Goal: Use online tool/utility: Utilize a website feature to perform a specific function

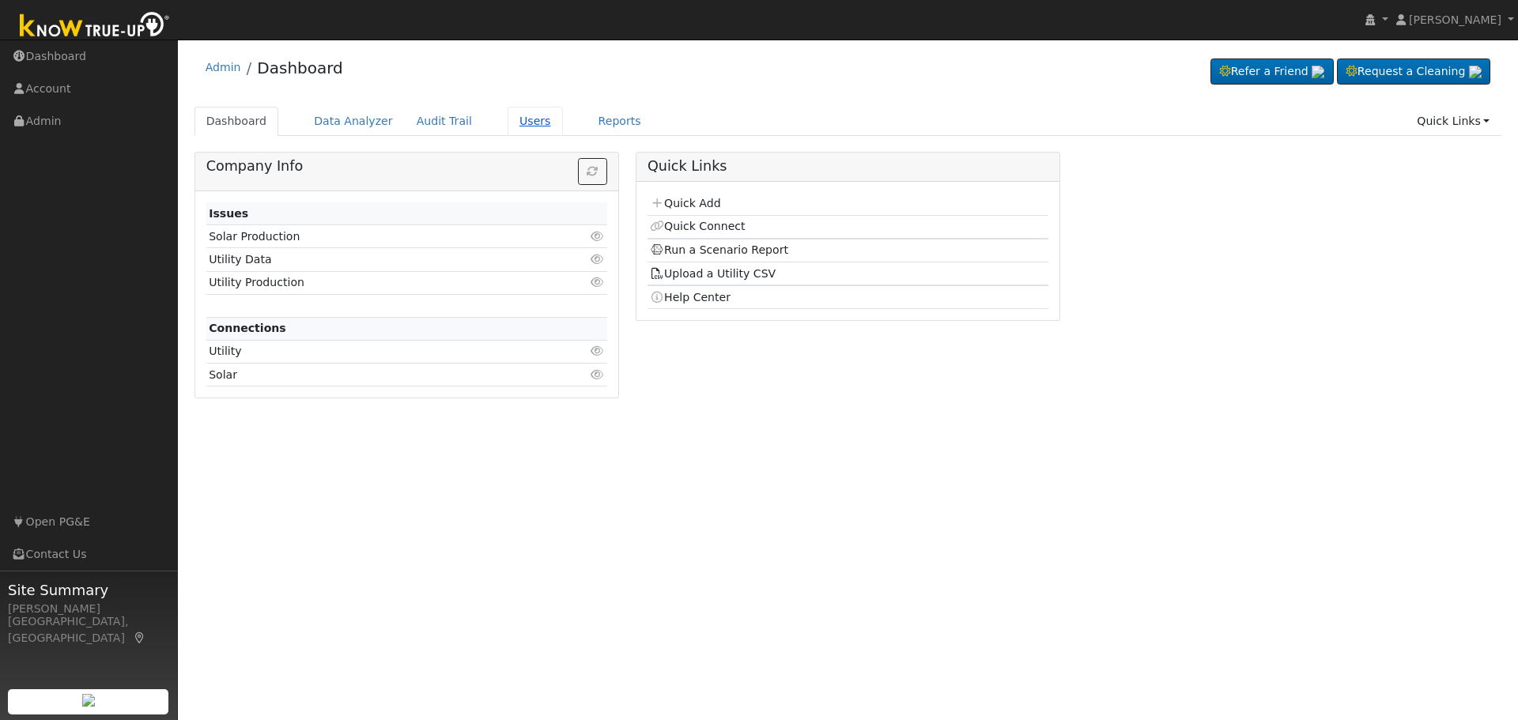
click at [507, 123] on link "Users" at bounding box center [534, 121] width 55 height 29
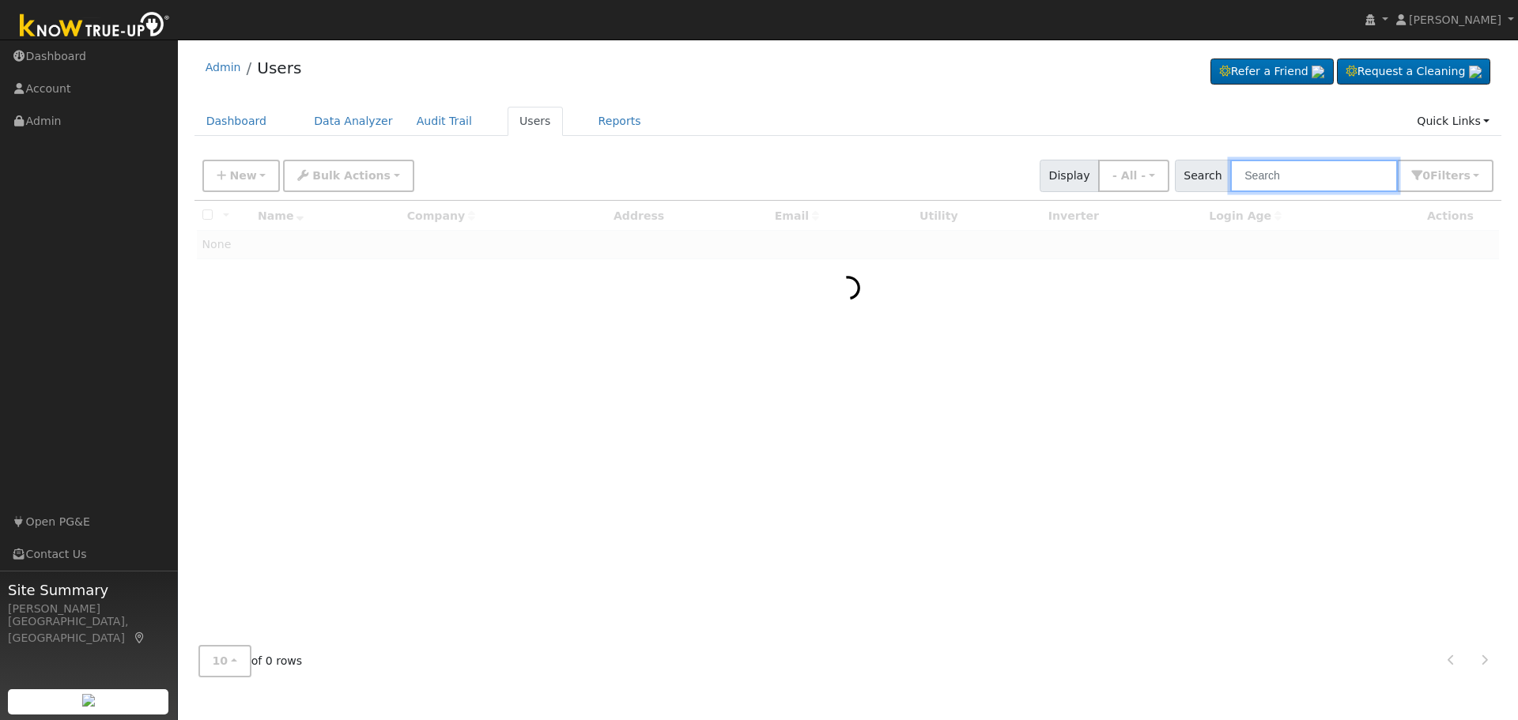
click at [1287, 174] on input "text" at bounding box center [1314, 176] width 168 height 32
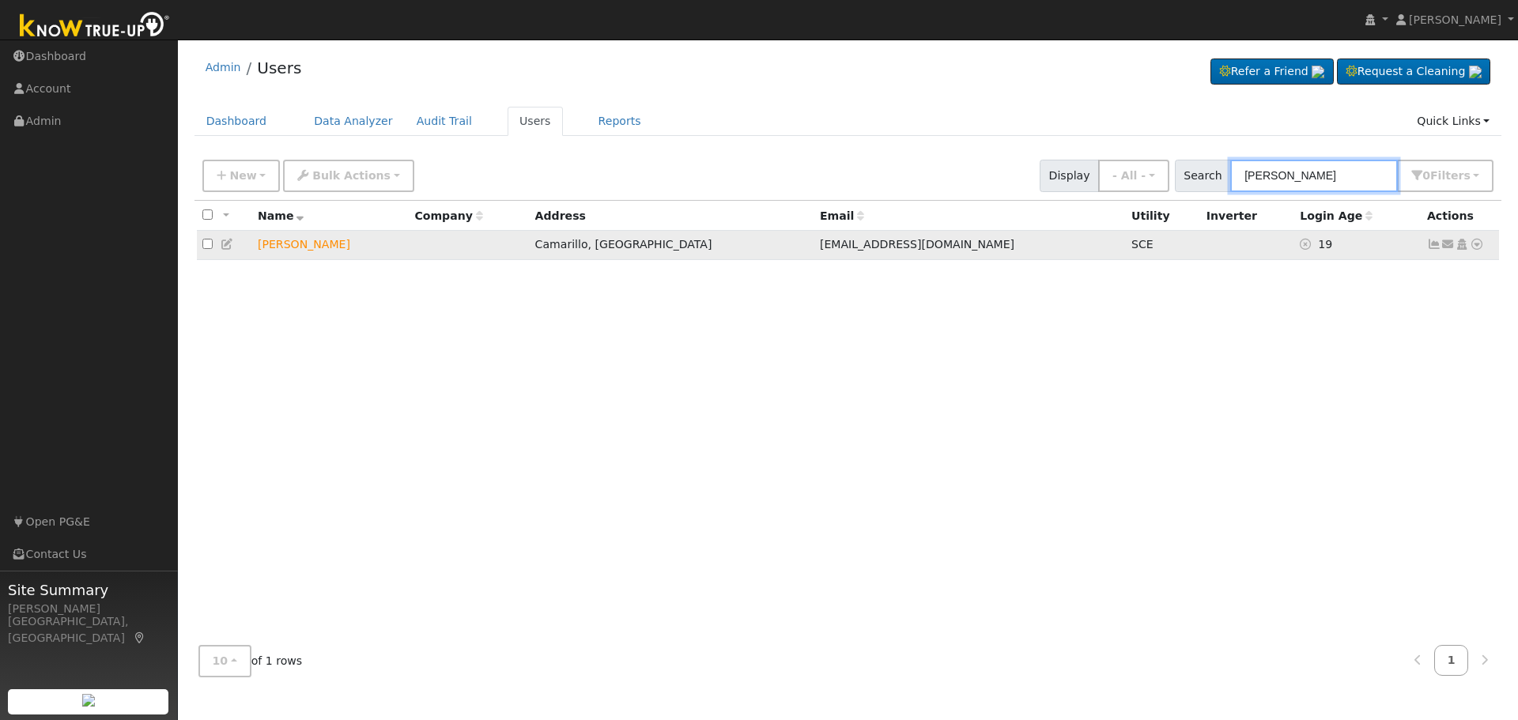
type input "[PERSON_NAME]"
click at [1479, 246] on icon at bounding box center [1476, 244] width 14 height 11
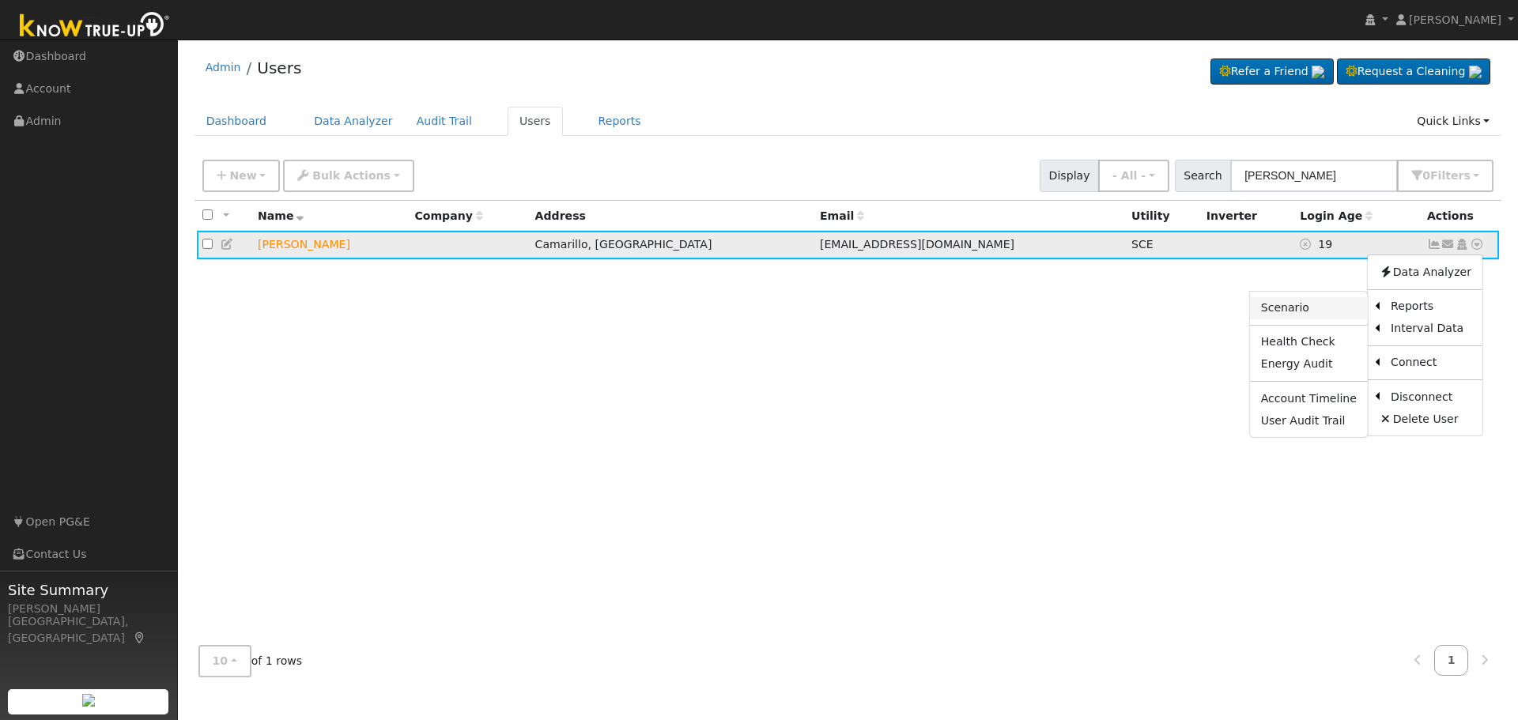
click at [1302, 315] on link "Scenario" at bounding box center [1309, 308] width 118 height 22
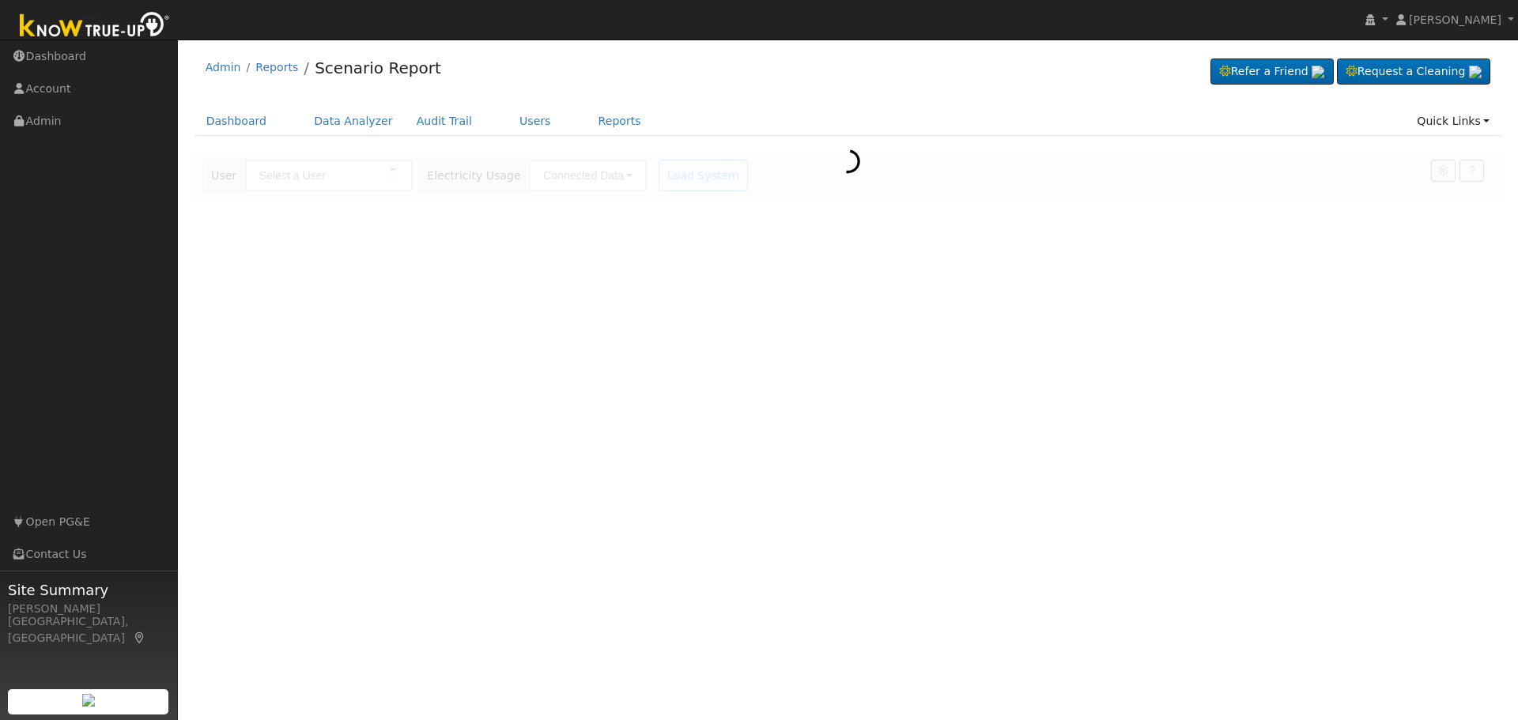
type input "[PERSON_NAME]"
type input "Southern [US_STATE] Edison"
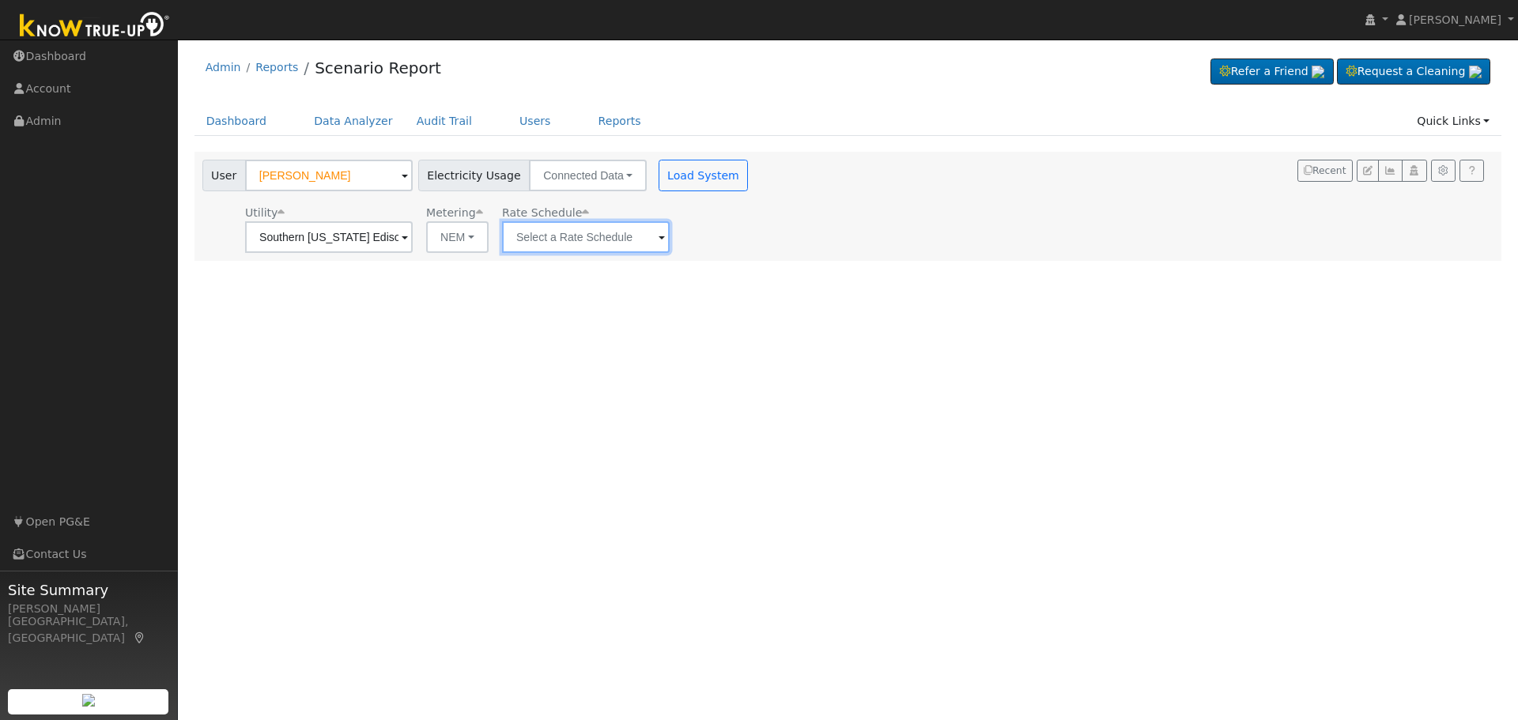
click at [413, 235] on input "text" at bounding box center [329, 237] width 168 height 32
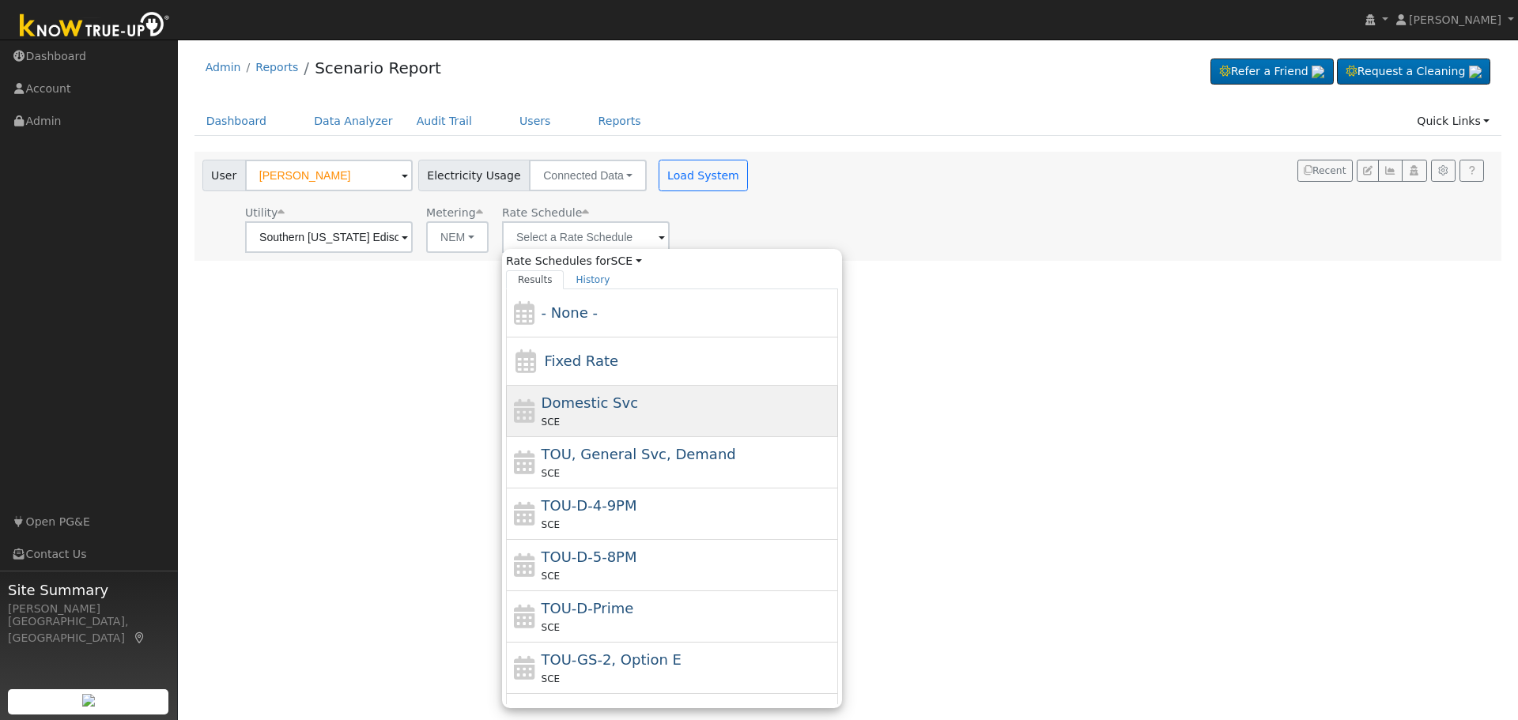
click at [632, 405] on div "Domestic Svc SCE" at bounding box center [687, 411] width 293 height 38
type input "Domestic Svc"
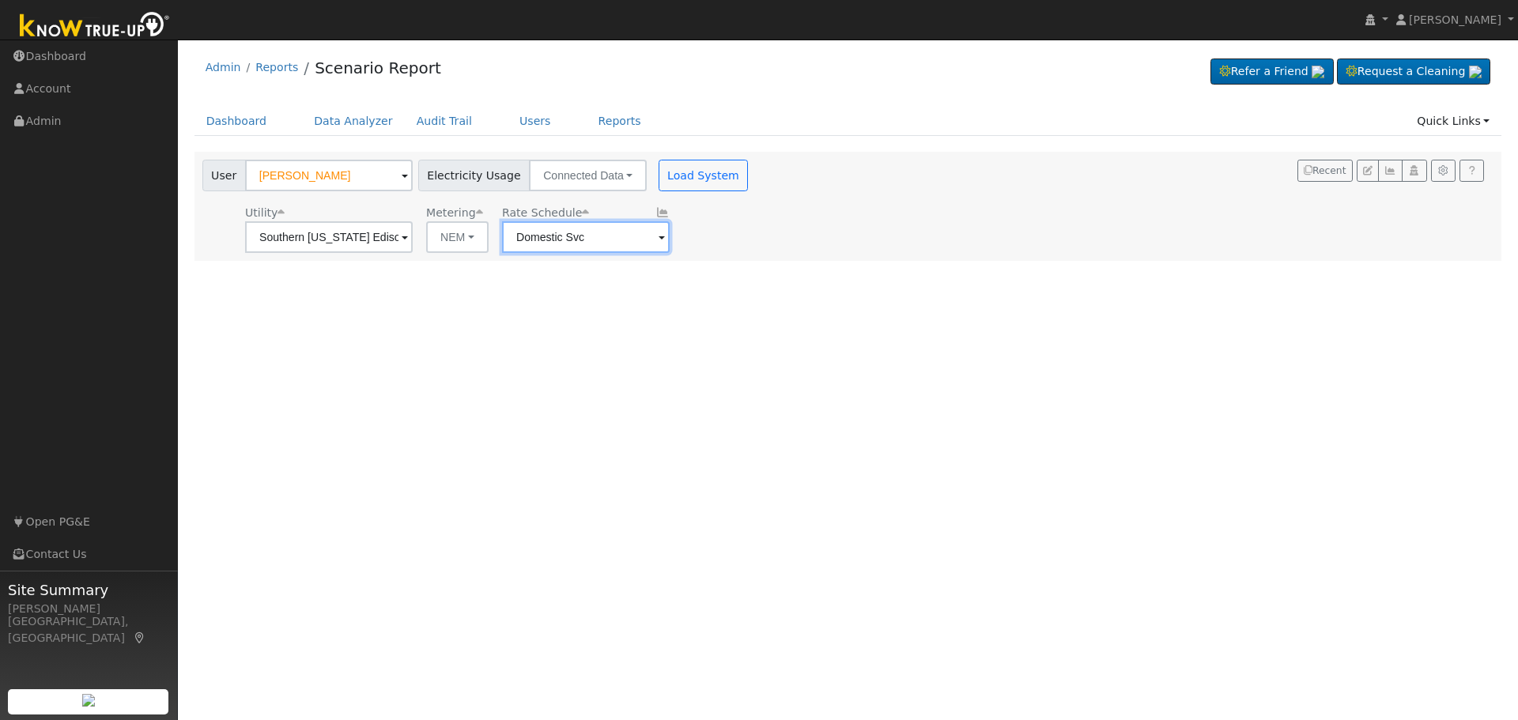
click at [413, 241] on input "Domestic Svc" at bounding box center [329, 237] width 168 height 32
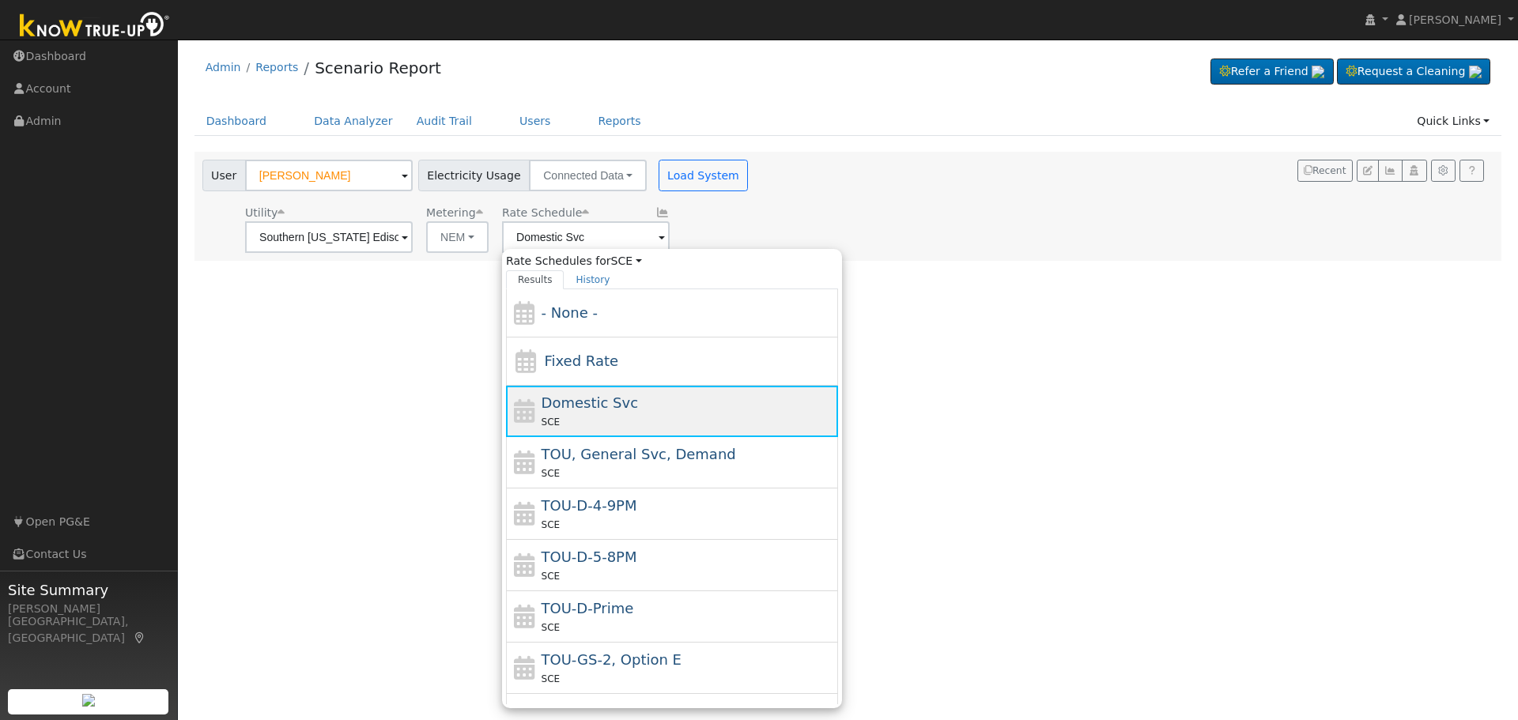
click at [630, 406] on div "Domestic Svc SCE" at bounding box center [687, 411] width 293 height 38
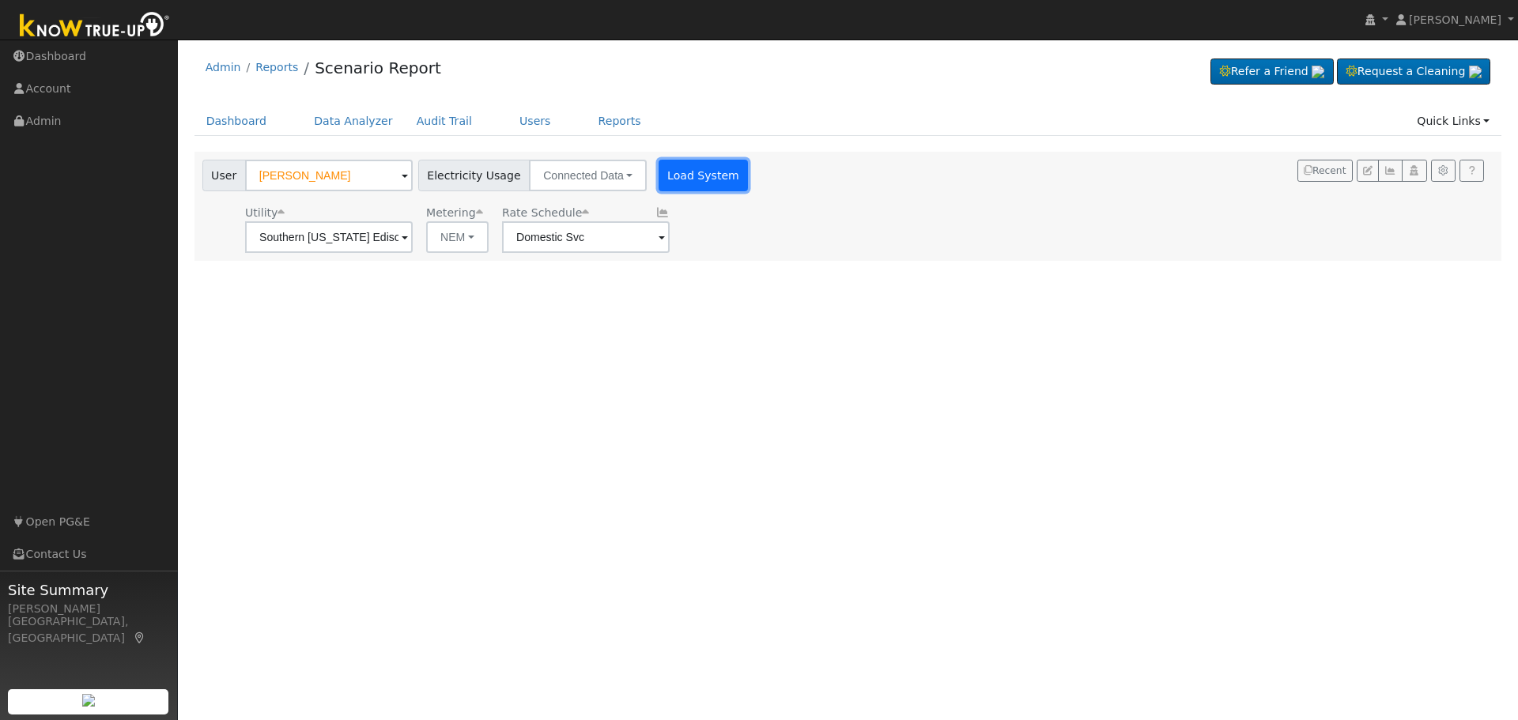
click at [664, 177] on button "Load System" at bounding box center [703, 176] width 90 height 32
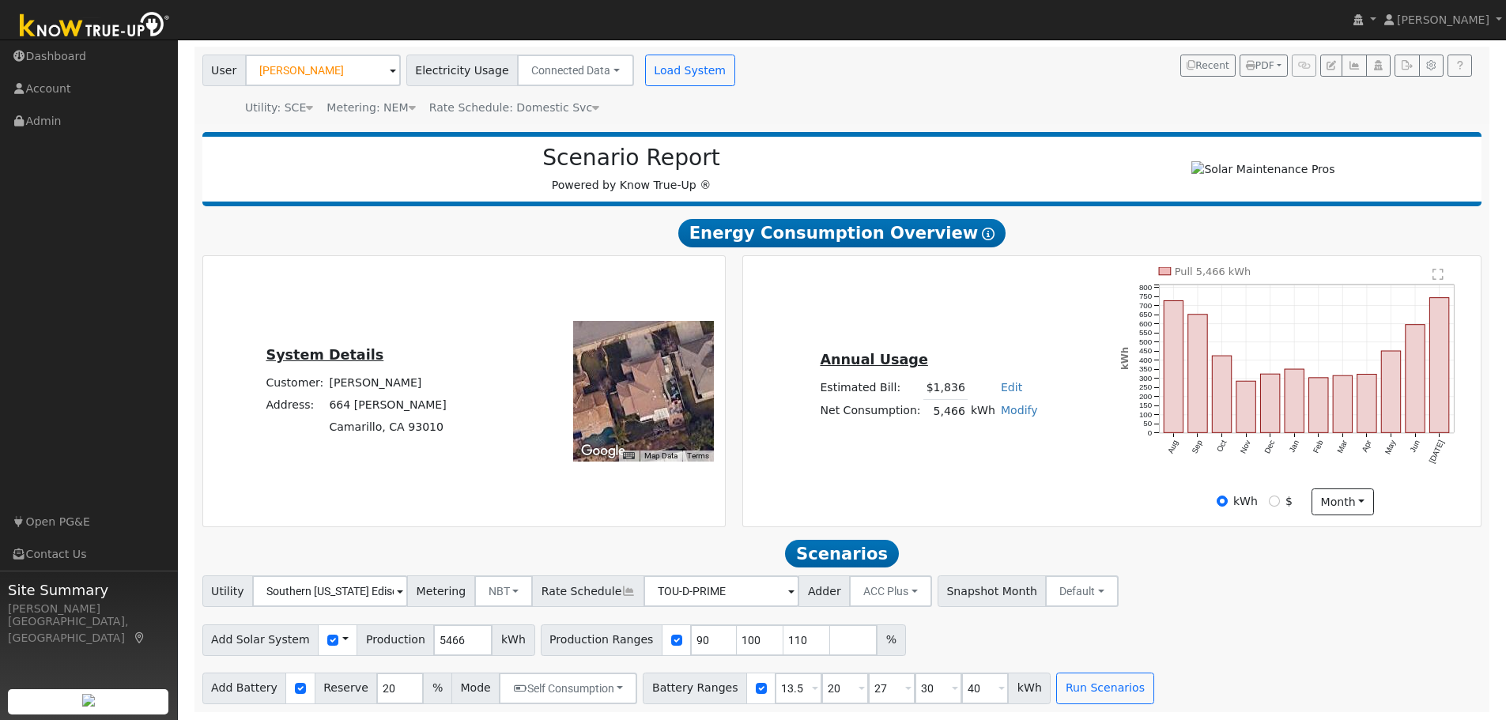
scroll to position [112, 0]
click at [433, 639] on input "5466" at bounding box center [462, 640] width 59 height 32
type input "8647"
click at [671, 640] on input "checkbox" at bounding box center [676, 640] width 11 height 11
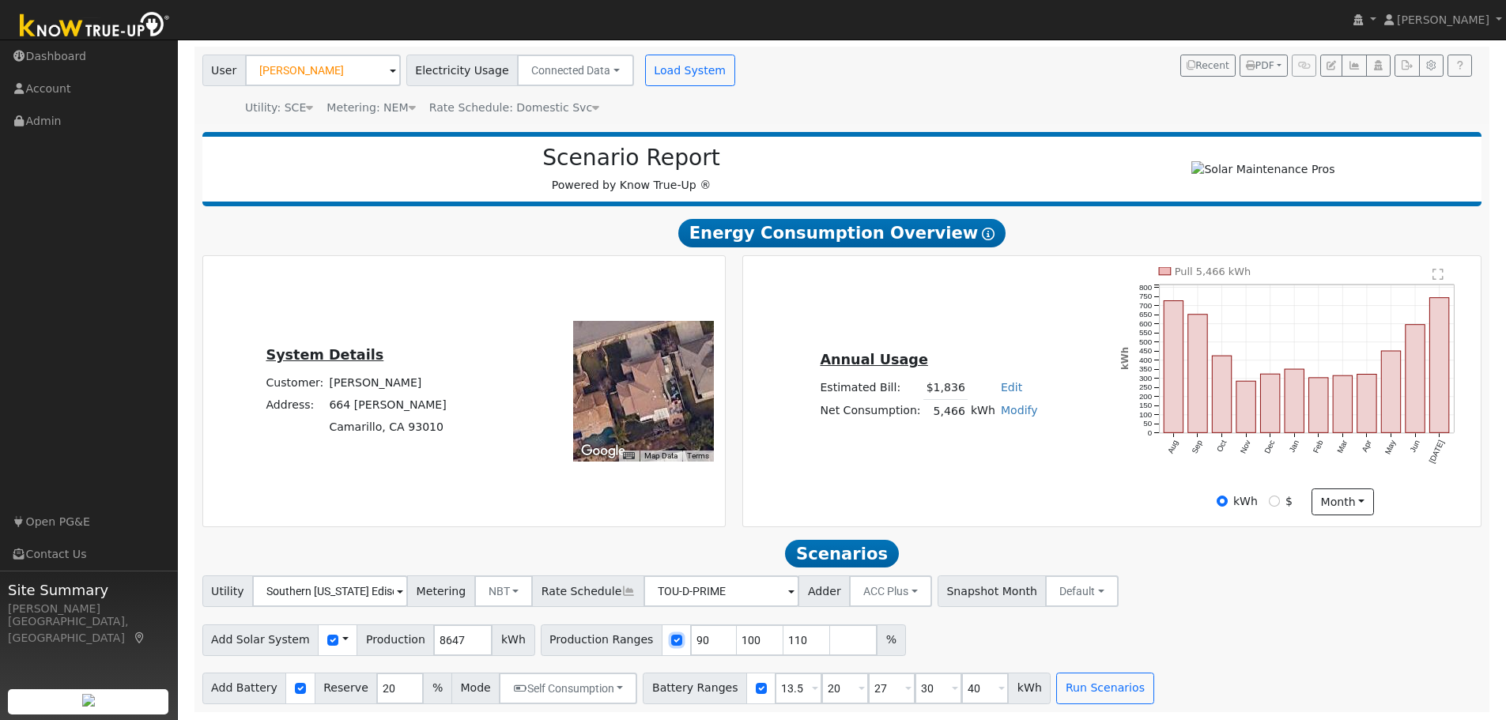
checkbox input "false"
click at [1076, 691] on button "Run Scenarios" at bounding box center [1104, 689] width 97 height 32
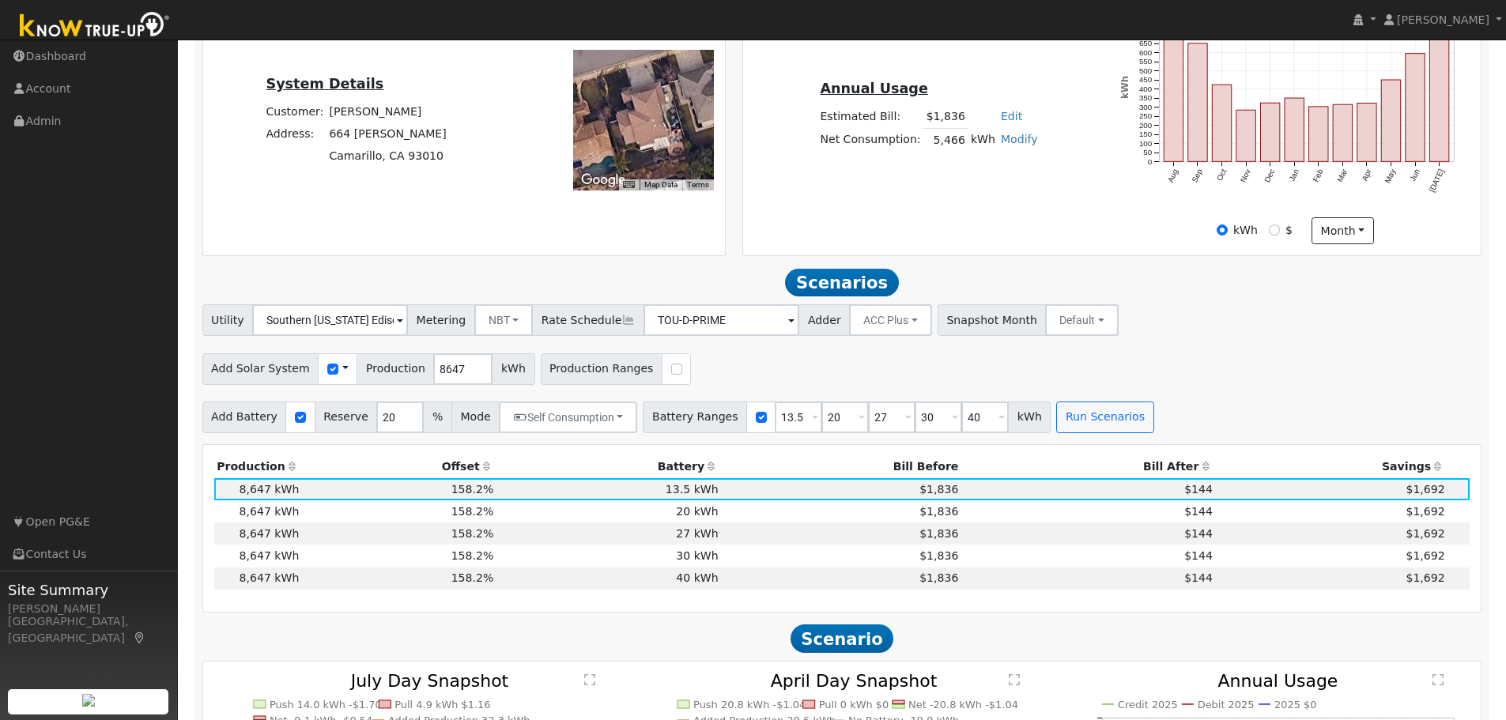
scroll to position [603, 0]
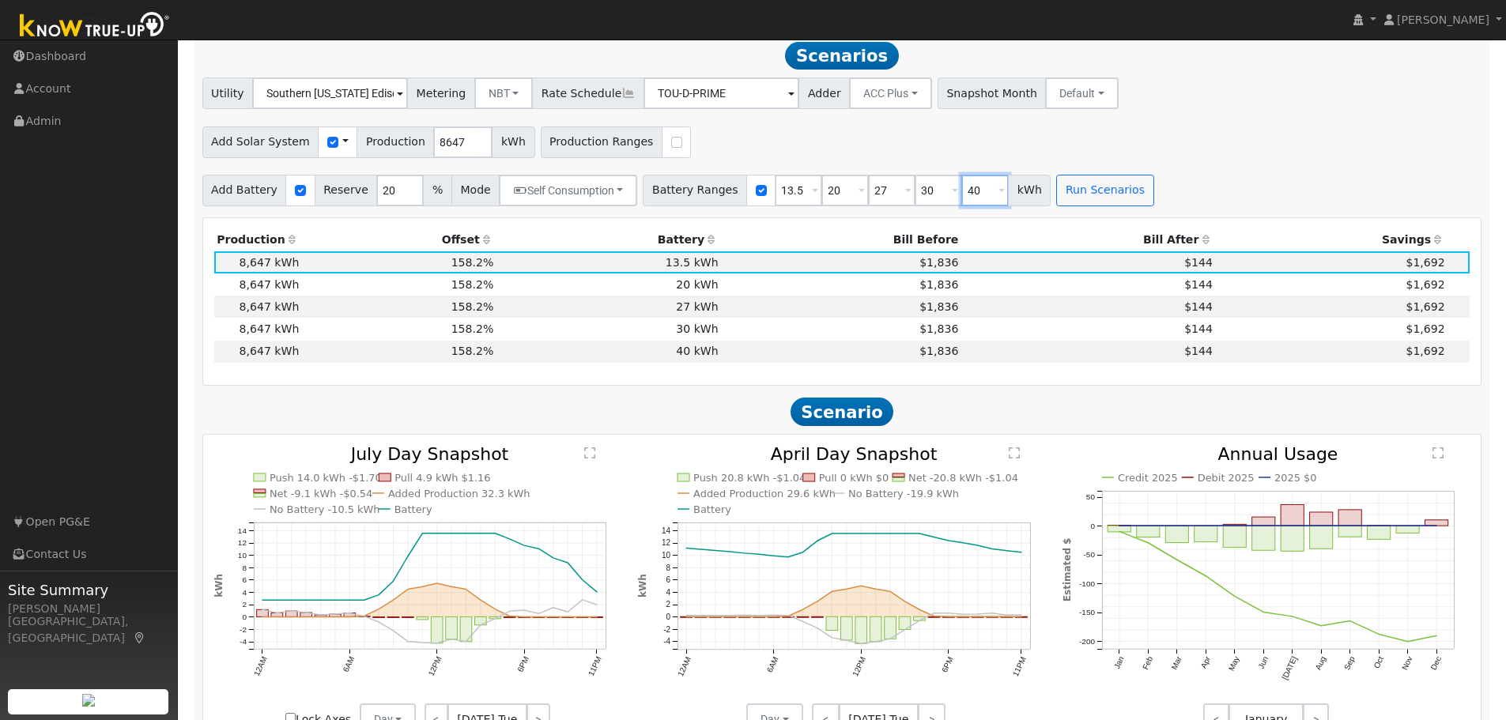
click at [961, 198] on input "40" at bounding box center [984, 191] width 47 height 32
type input "10"
type input "13.5"
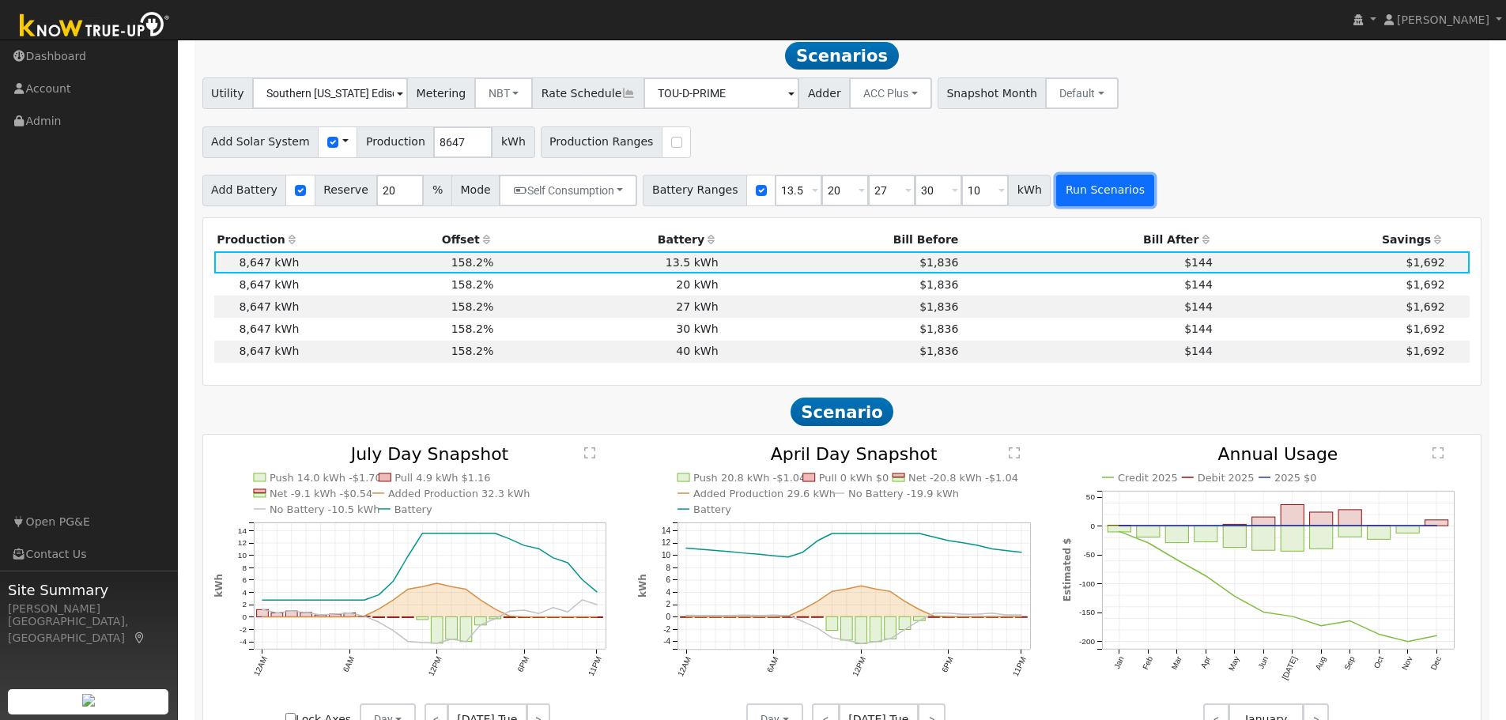
type input "20"
type input "27"
type input "30"
click at [1073, 185] on button "Run Scenarios" at bounding box center [1104, 191] width 97 height 32
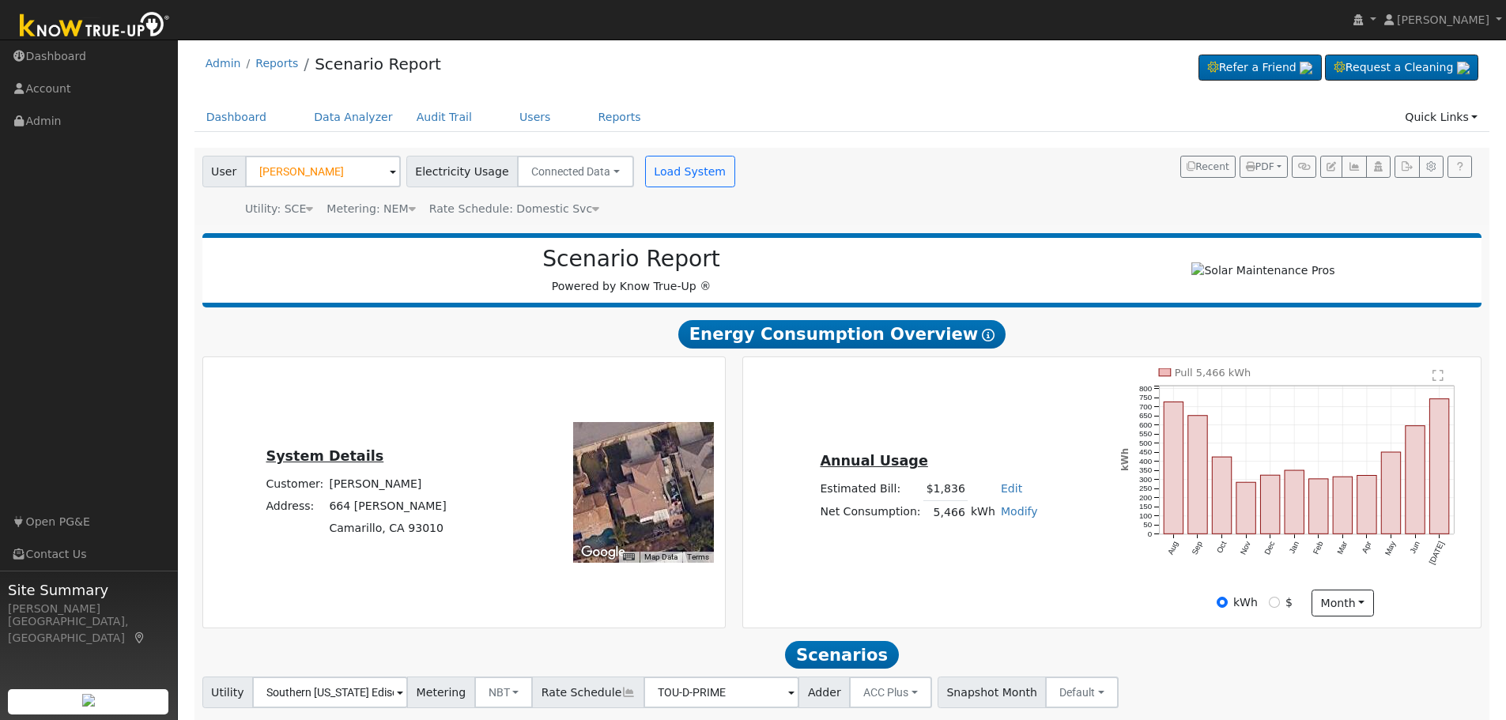
scroll to position [0, 0]
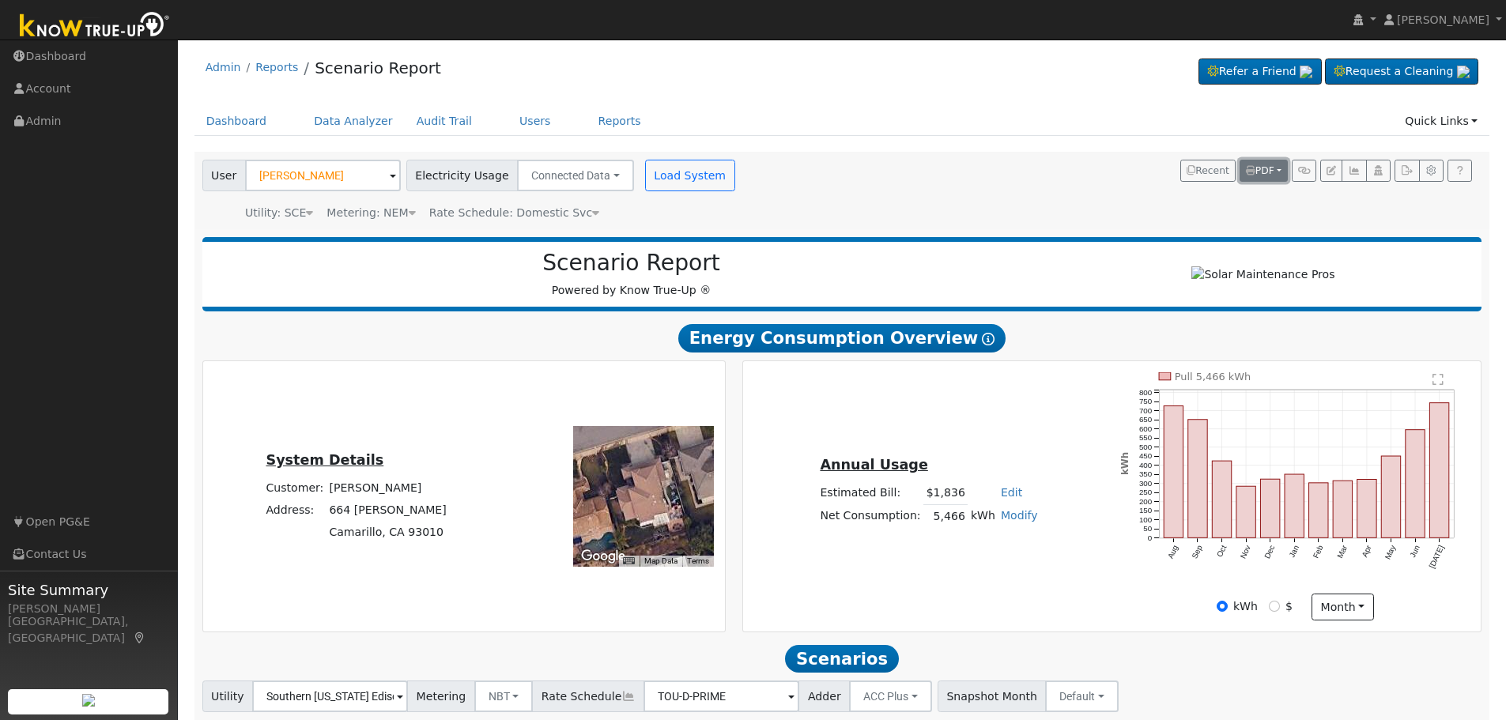
click at [1276, 171] on button "PDF" at bounding box center [1263, 171] width 48 height 22
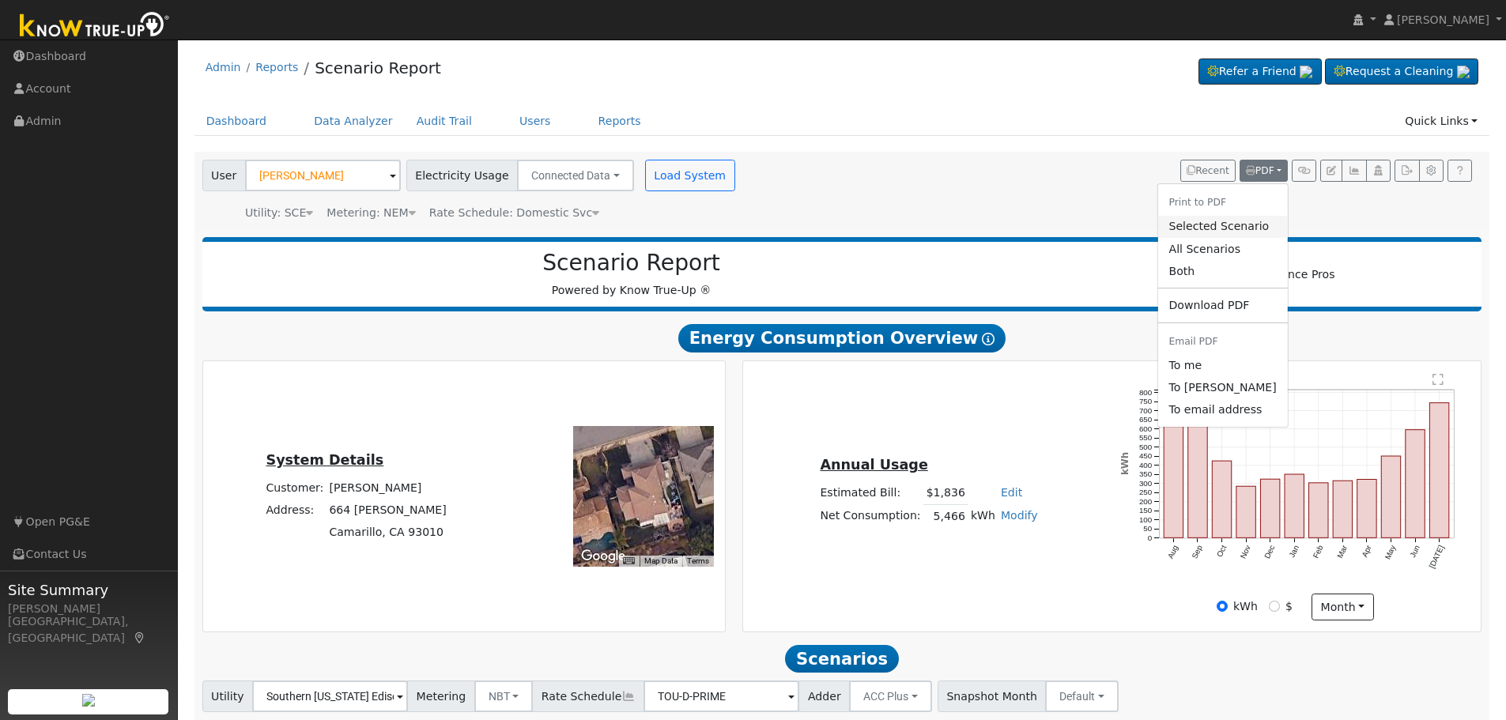
click at [1225, 226] on link "Selected Scenario" at bounding box center [1222, 227] width 130 height 22
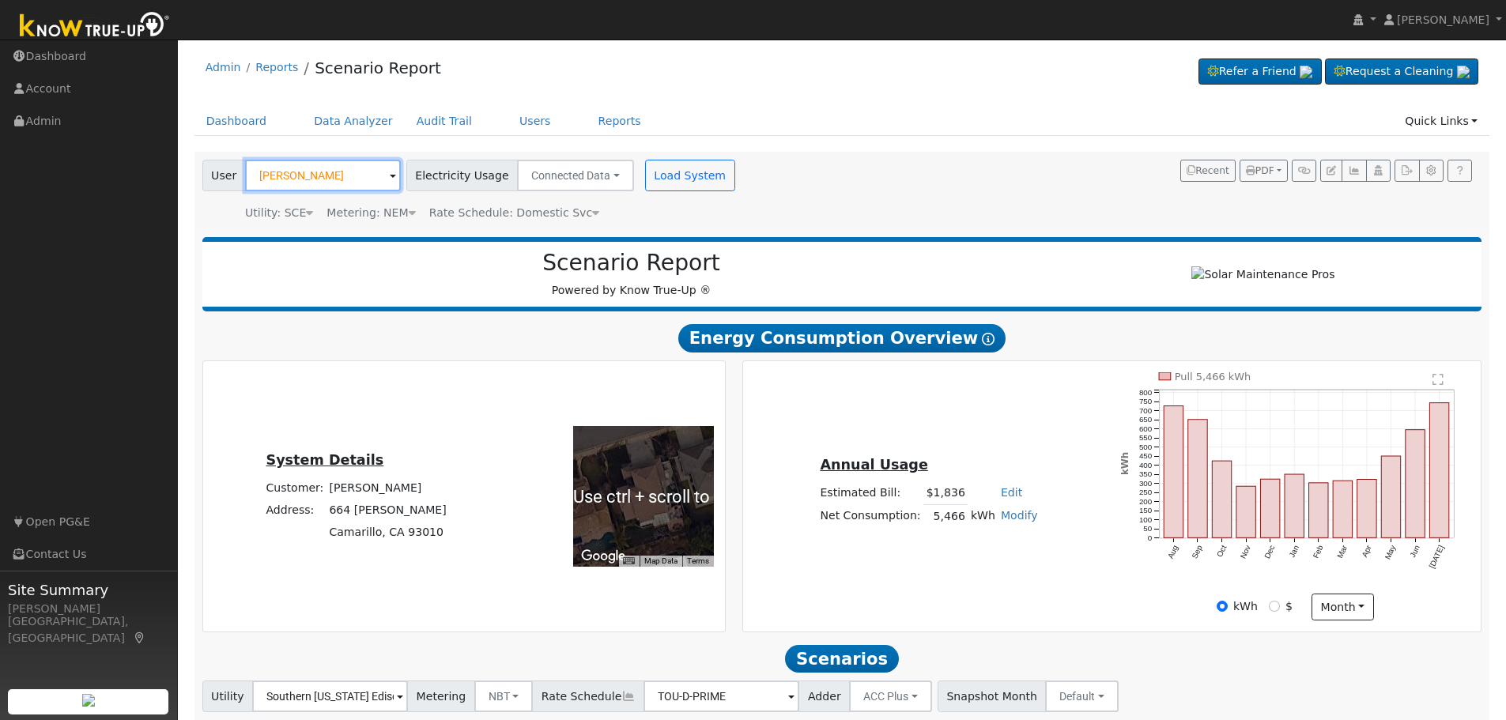
click at [334, 179] on input "[PERSON_NAME]" at bounding box center [323, 176] width 156 height 32
click at [334, 180] on input "[PERSON_NAME]" at bounding box center [323, 176] width 156 height 32
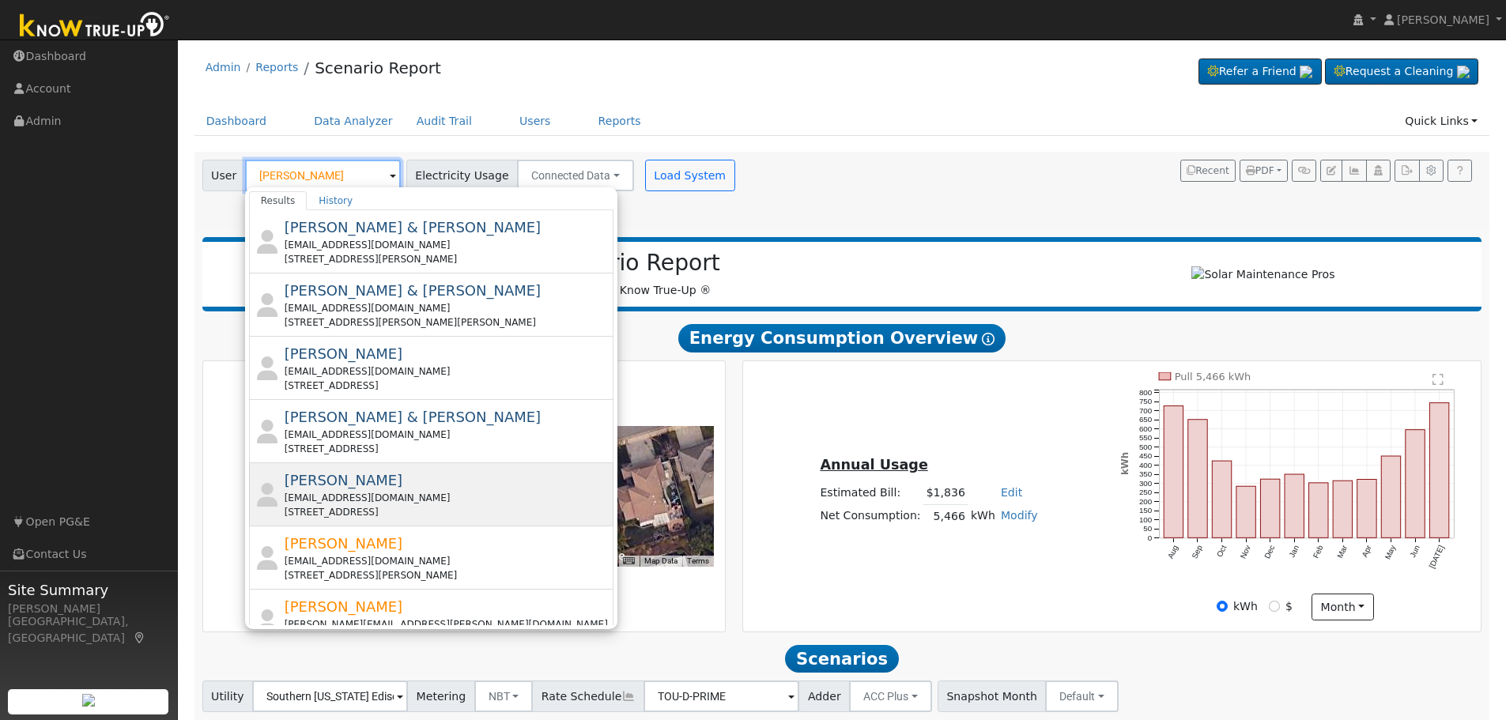
scroll to position [151, 0]
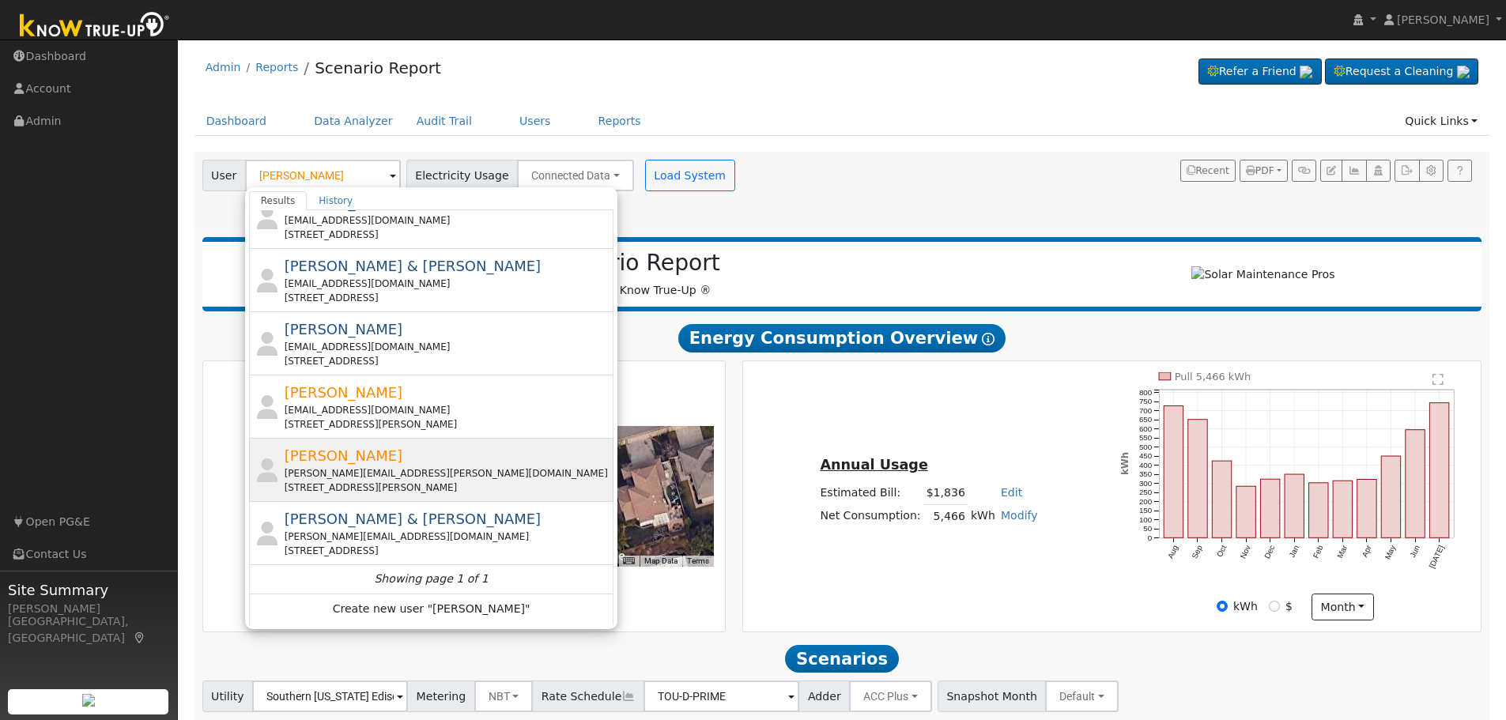
click at [425, 464] on div "Michele Simon michele.r.simon@gmail.com 211 Saint Joseph Avenue, Long Beach, CA…" at bounding box center [448, 470] width 326 height 50
type input "Michele Simon"
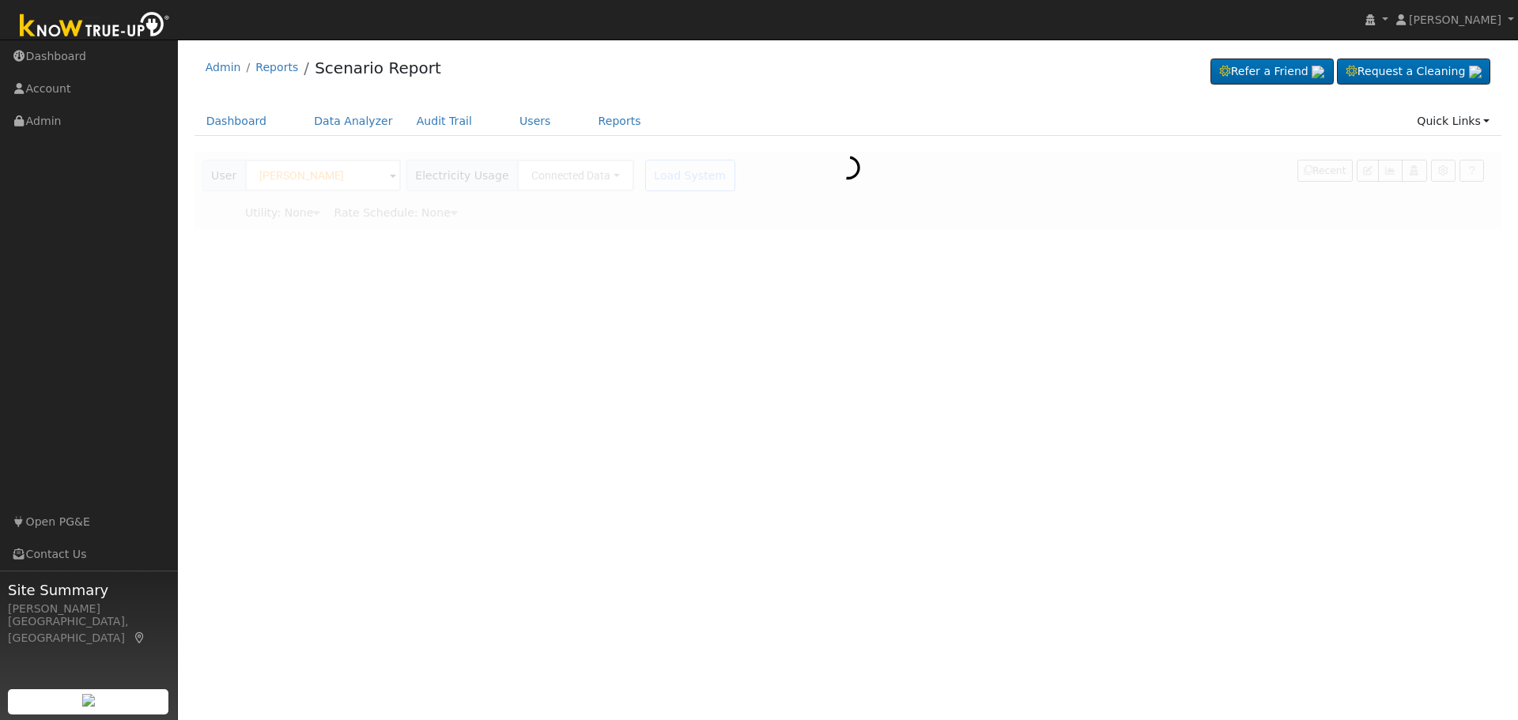
type input "Southern California Edison"
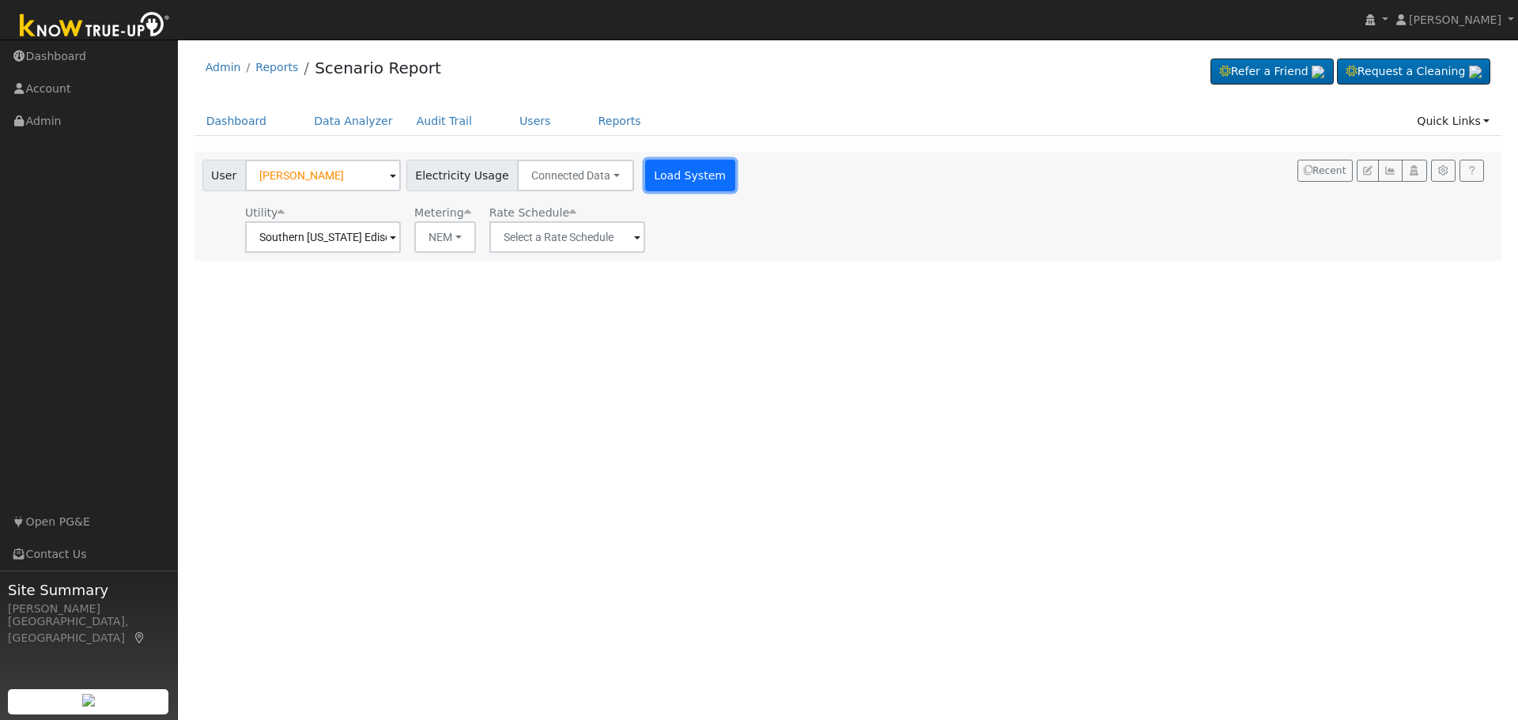
click at [649, 179] on button "Load System" at bounding box center [690, 176] width 90 height 32
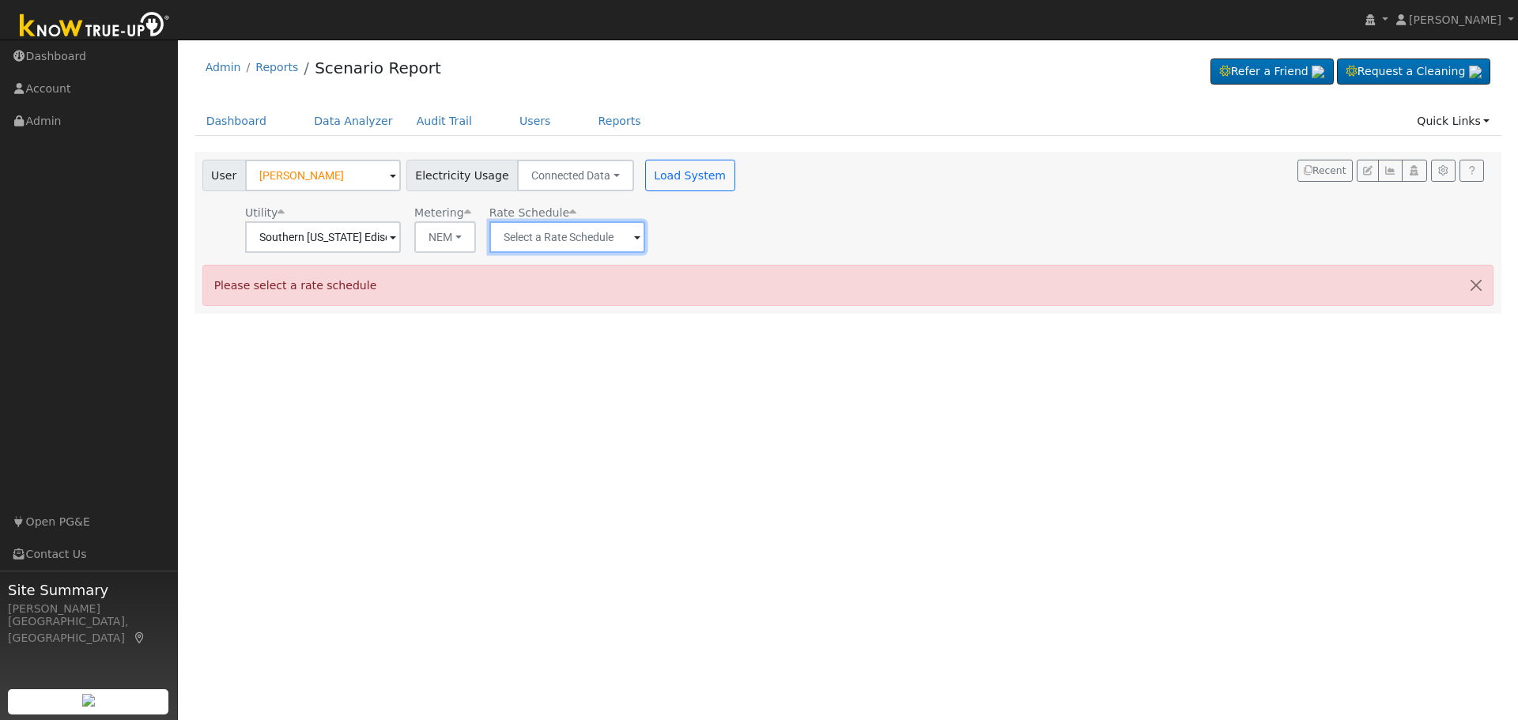
click at [401, 243] on input "text" at bounding box center [323, 237] width 156 height 32
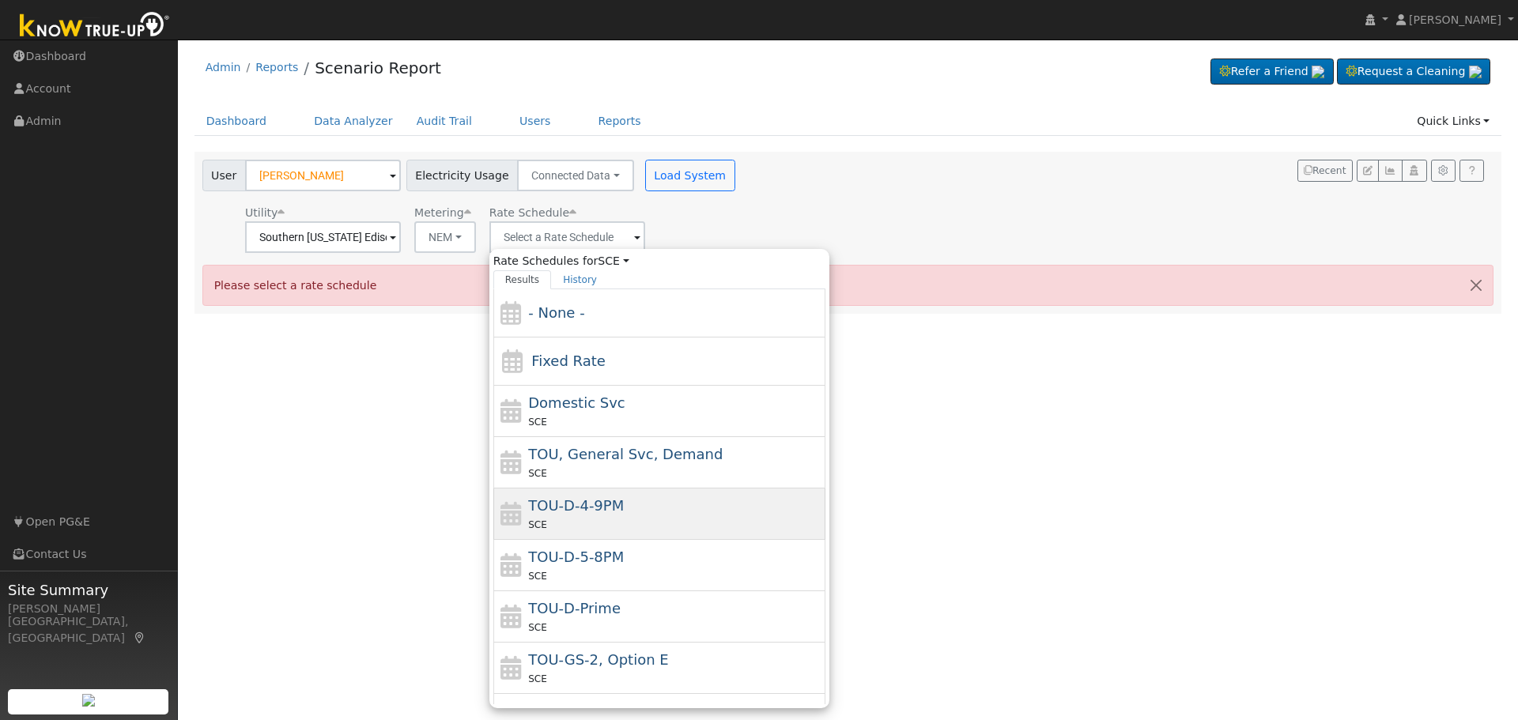
click at [649, 516] on div "SCE" at bounding box center [674, 524] width 293 height 17
type input "TOU-D-4-9PM"
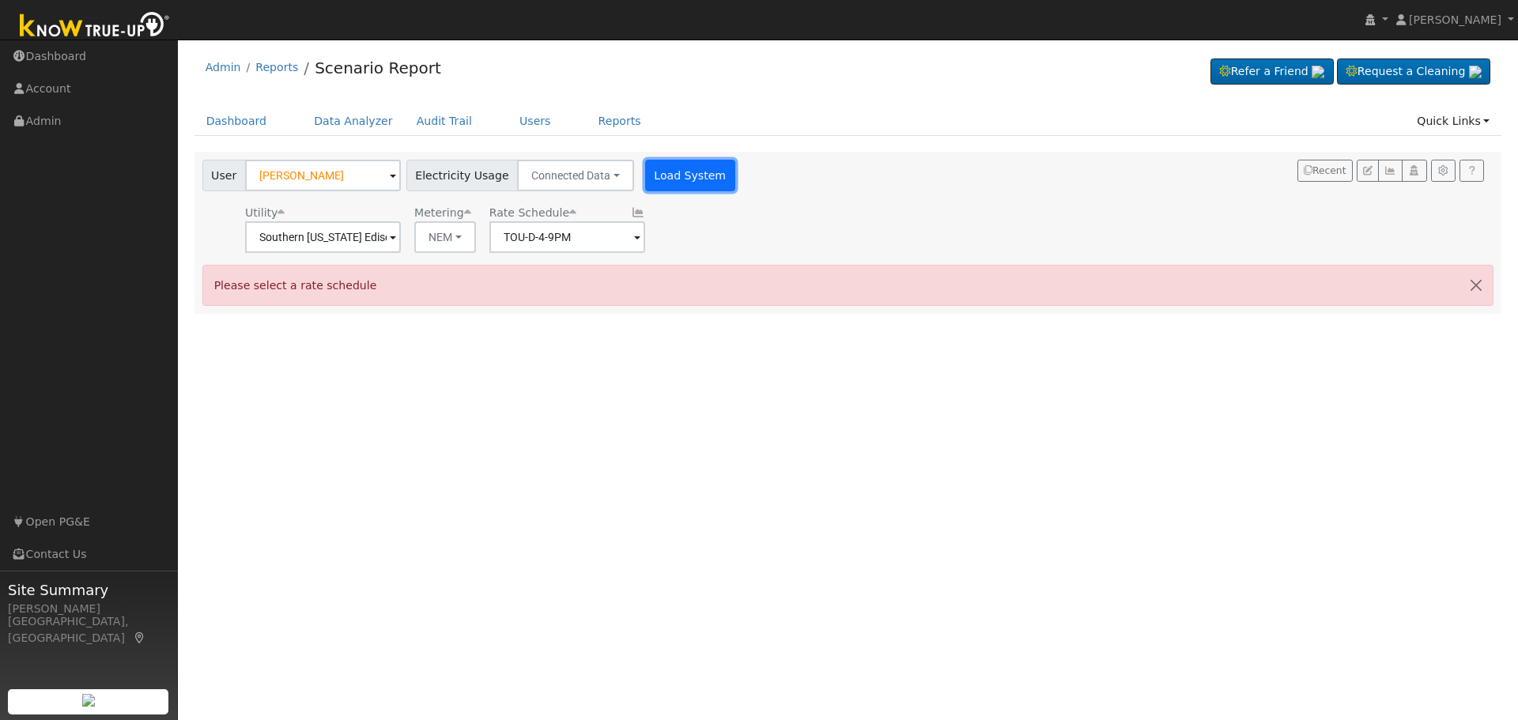
click at [658, 175] on button "Load System" at bounding box center [690, 176] width 90 height 32
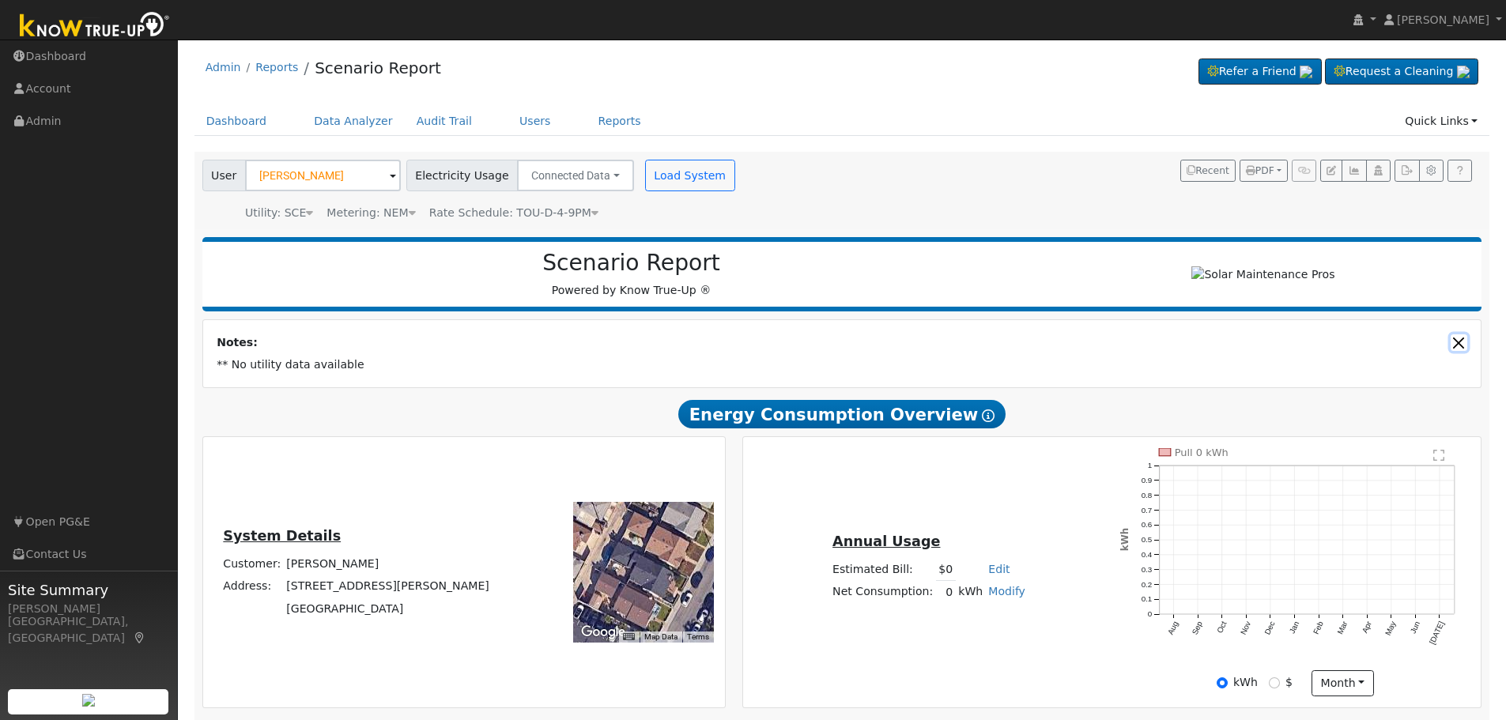
click at [1460, 351] on button "Close" at bounding box center [1458, 342] width 17 height 17
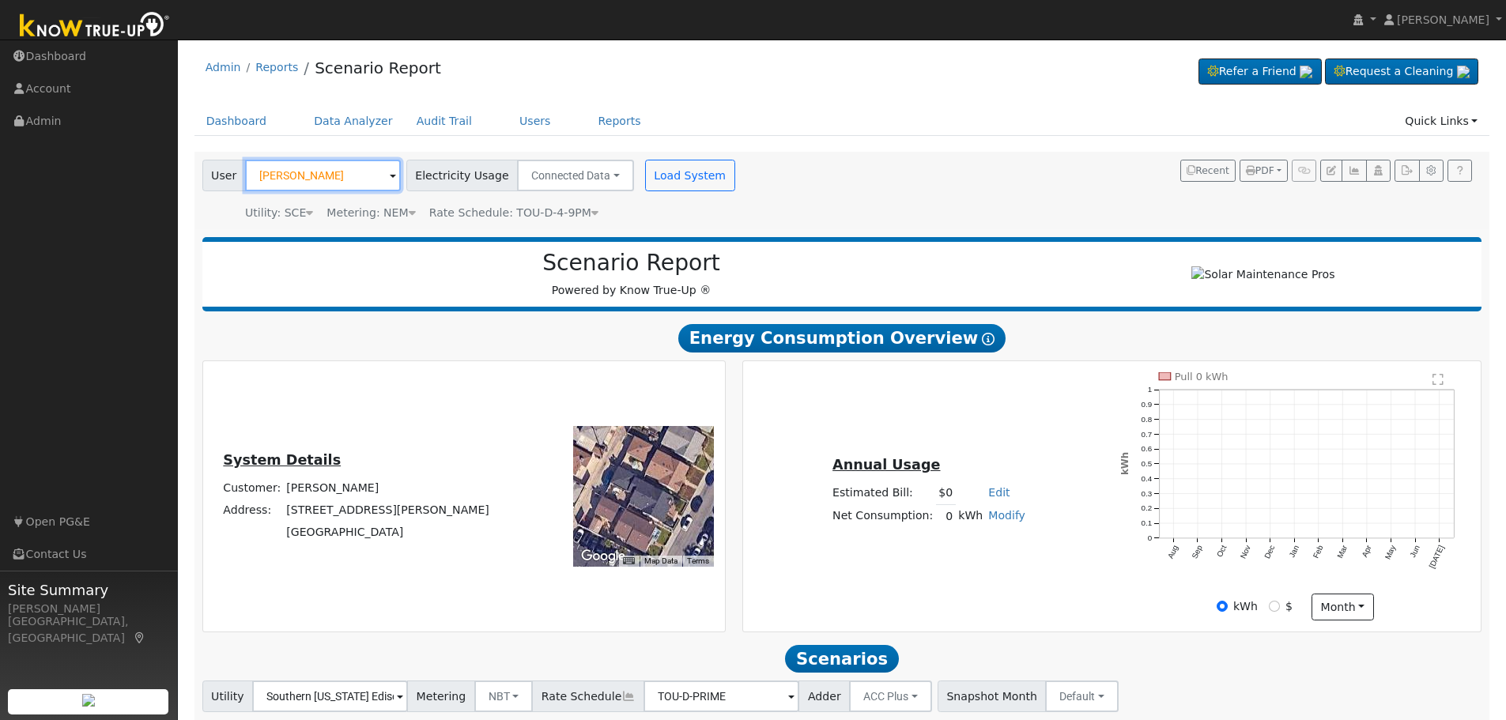
click at [310, 174] on input "Michele Simon" at bounding box center [323, 176] width 156 height 32
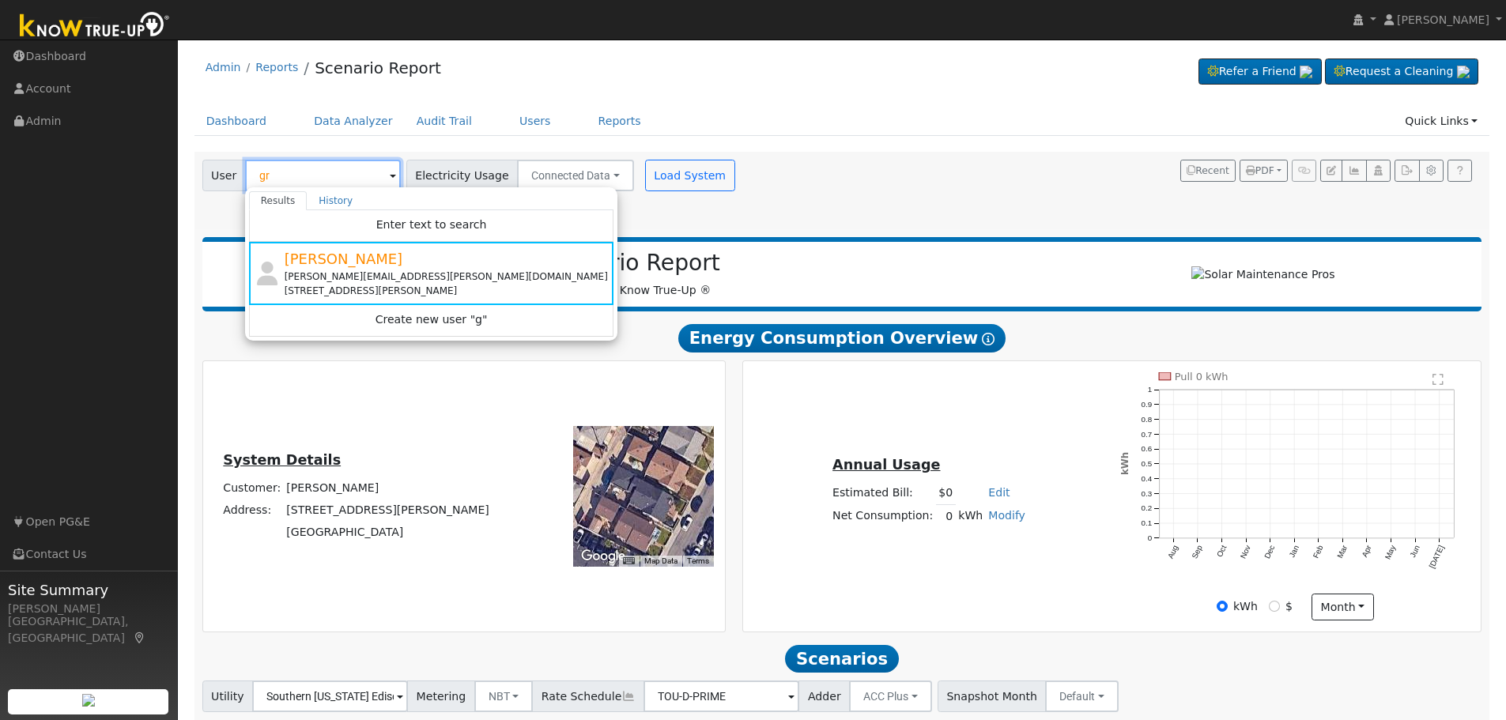
type input "g"
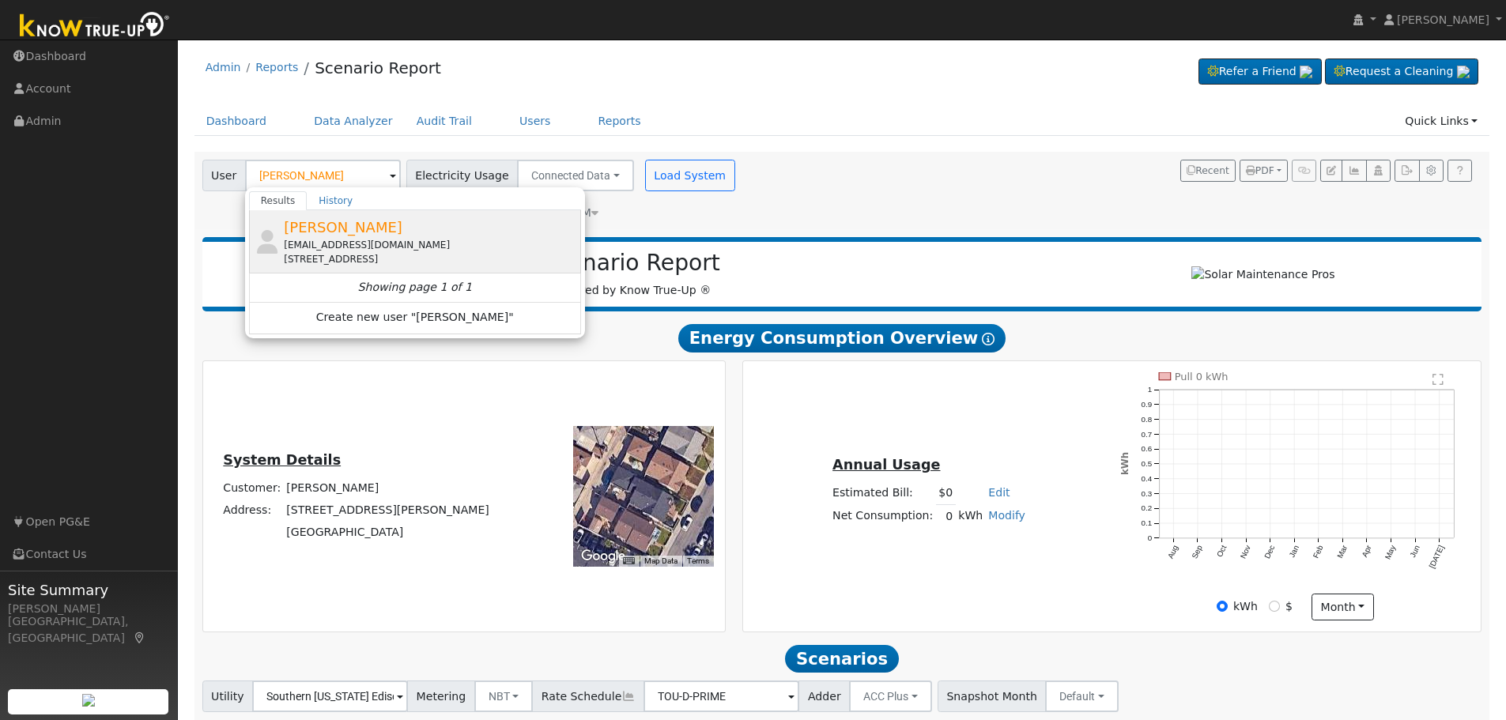
click at [379, 230] on div "Sandy Greene edsgreene@outlook.com 7040 Avenue 396, Dinuba, CA 93618" at bounding box center [430, 242] width 293 height 50
type input "Sandy Greene"
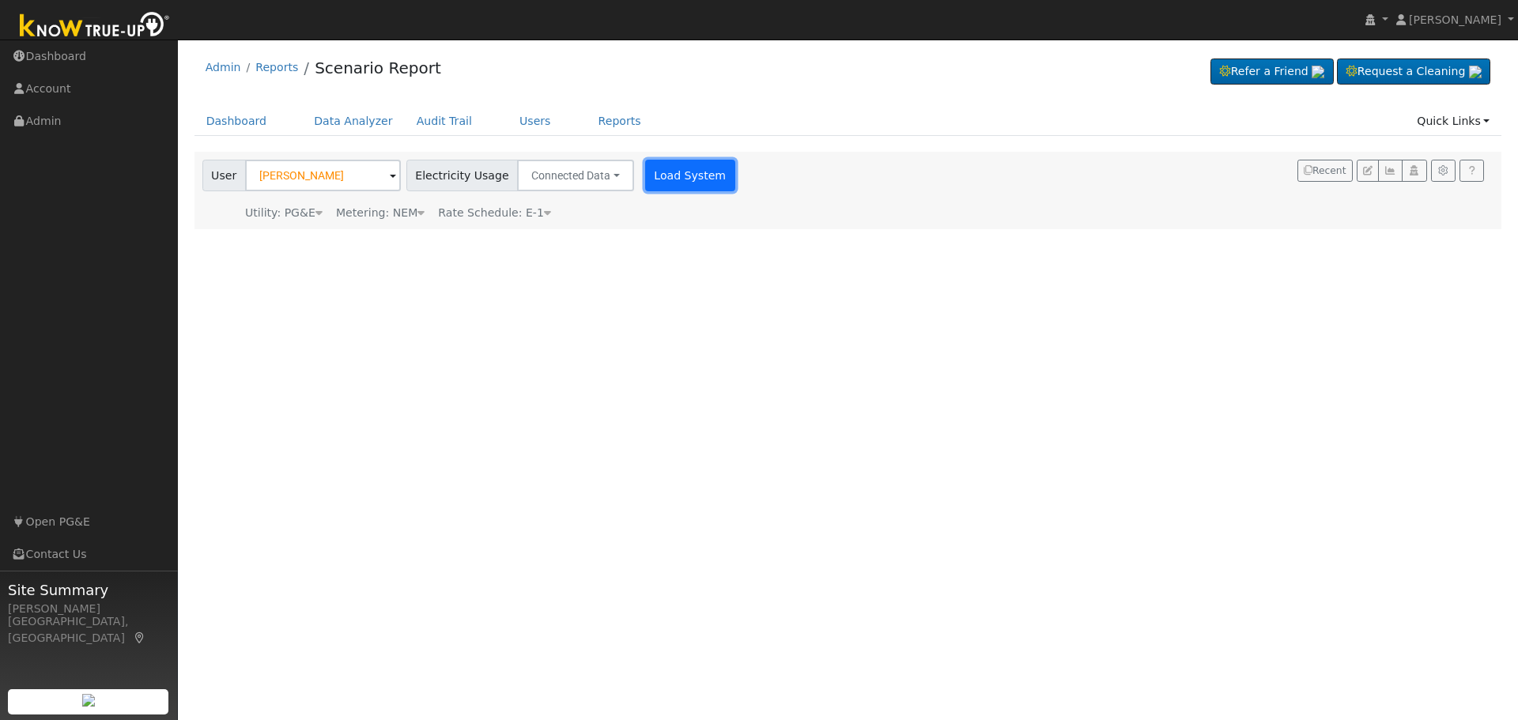
click at [662, 180] on button "Load System" at bounding box center [690, 176] width 90 height 32
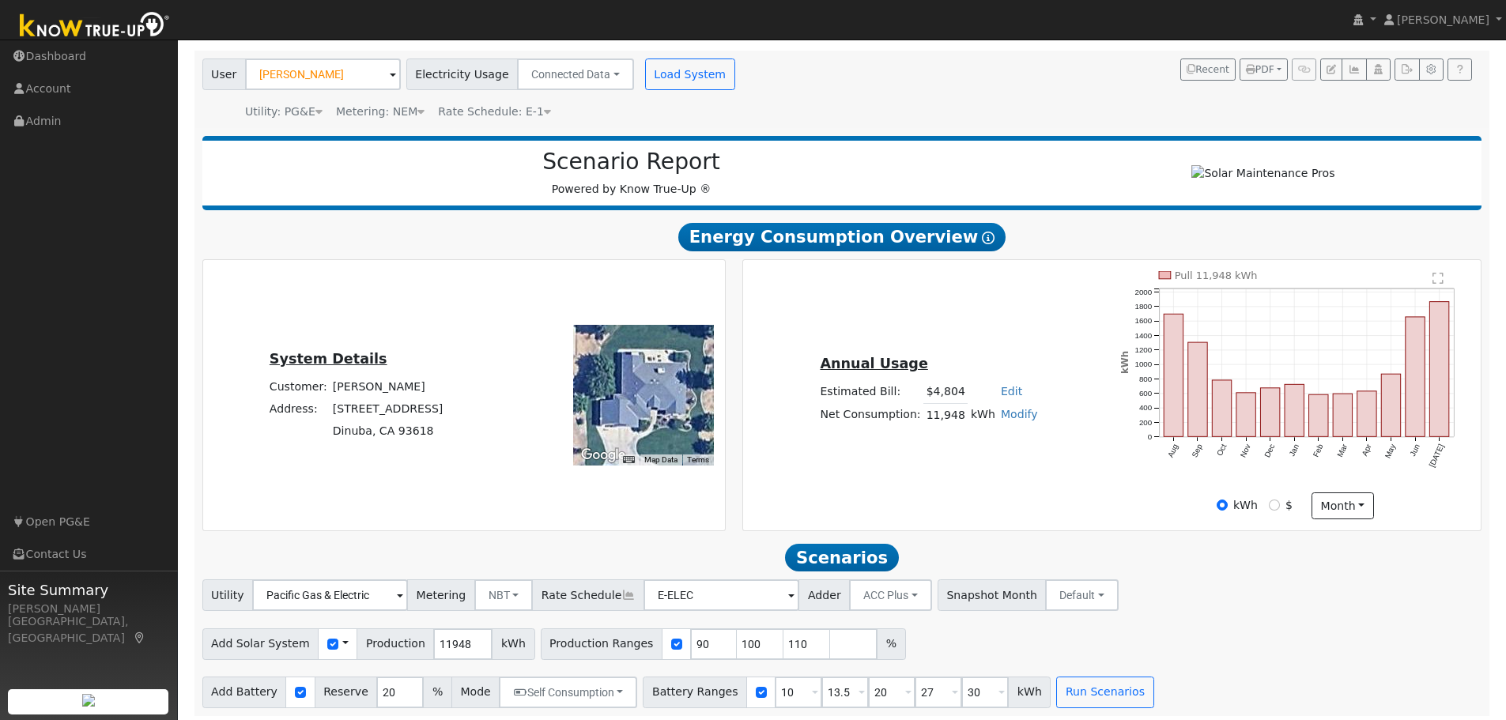
scroll to position [112, 0]
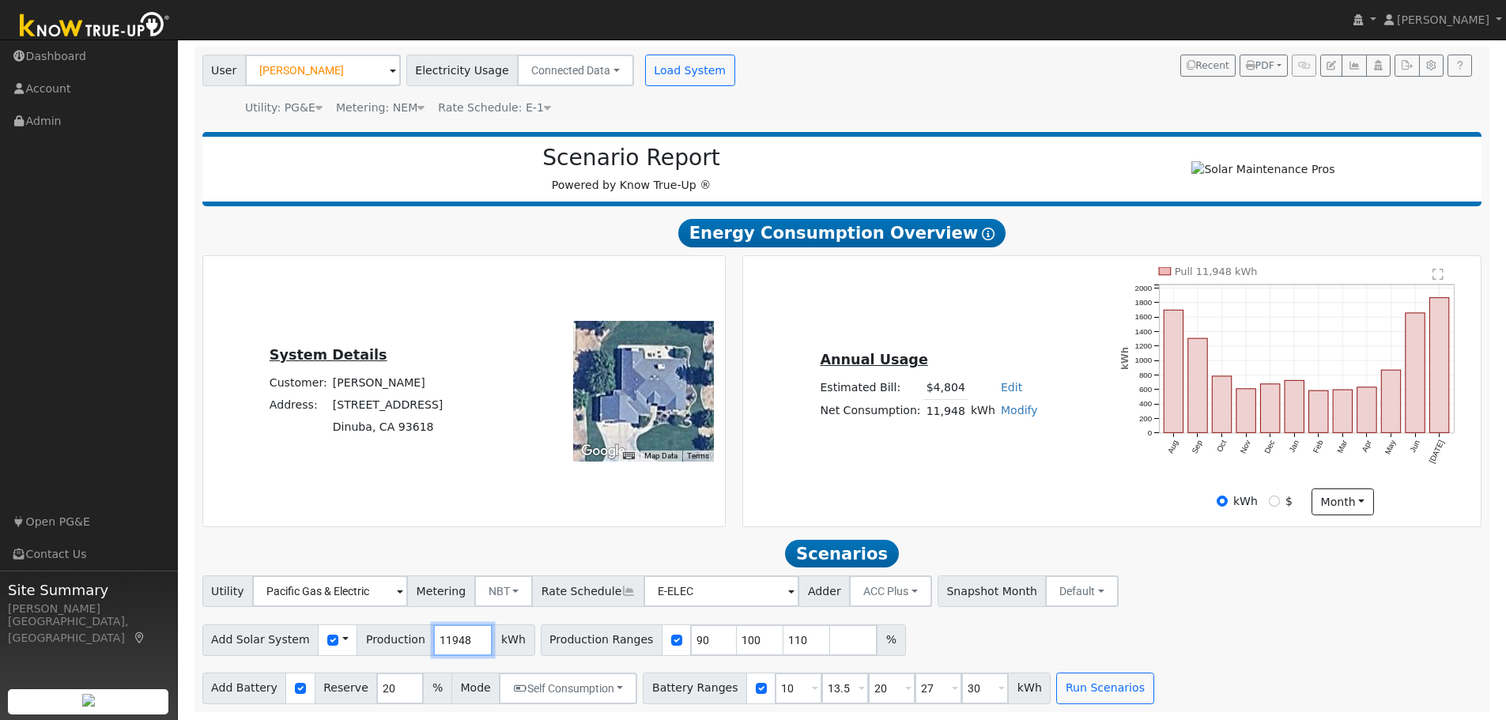
click at [435, 645] on input "11948" at bounding box center [462, 640] width 59 height 32
click at [690, 641] on input "90" at bounding box center [713, 640] width 47 height 32
type input "100"
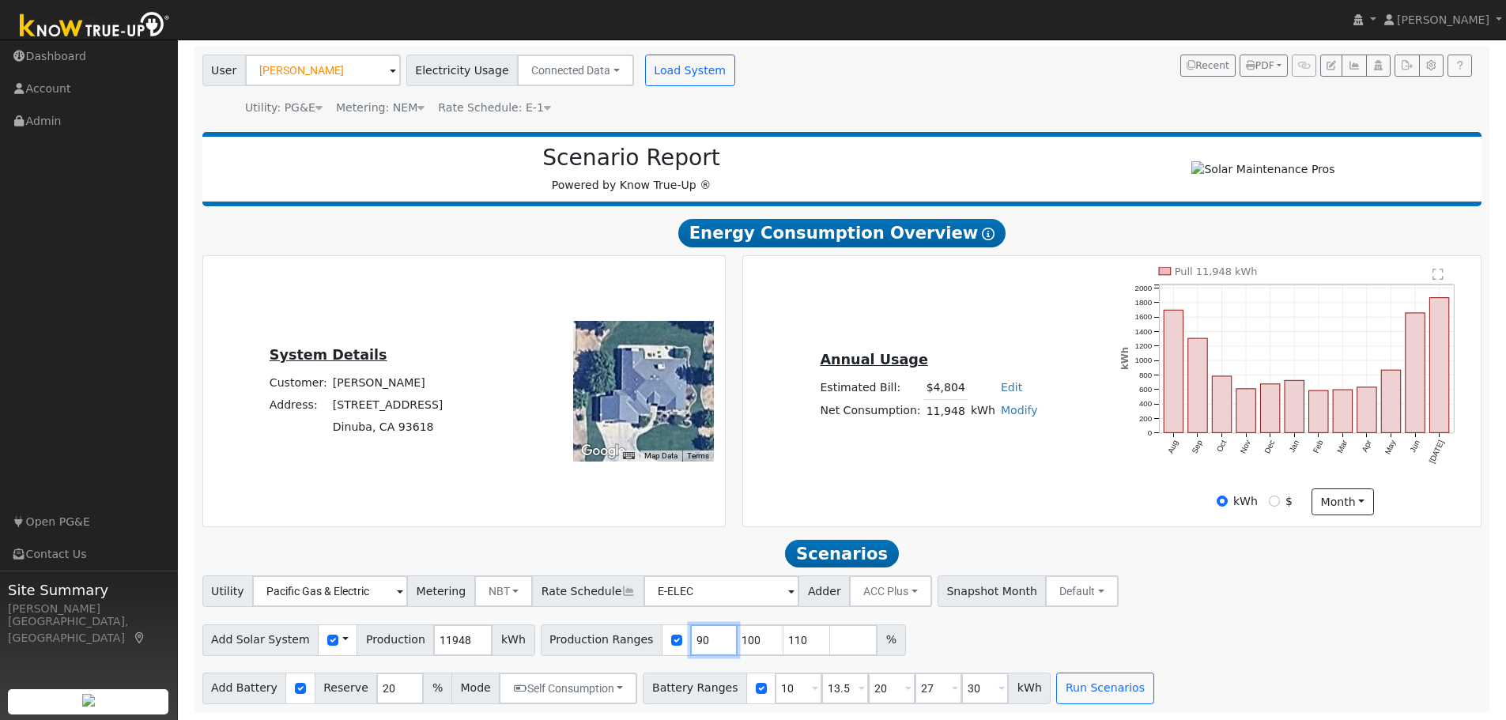
type input "110"
type input "120"
click at [775, 689] on input "10" at bounding box center [798, 689] width 47 height 32
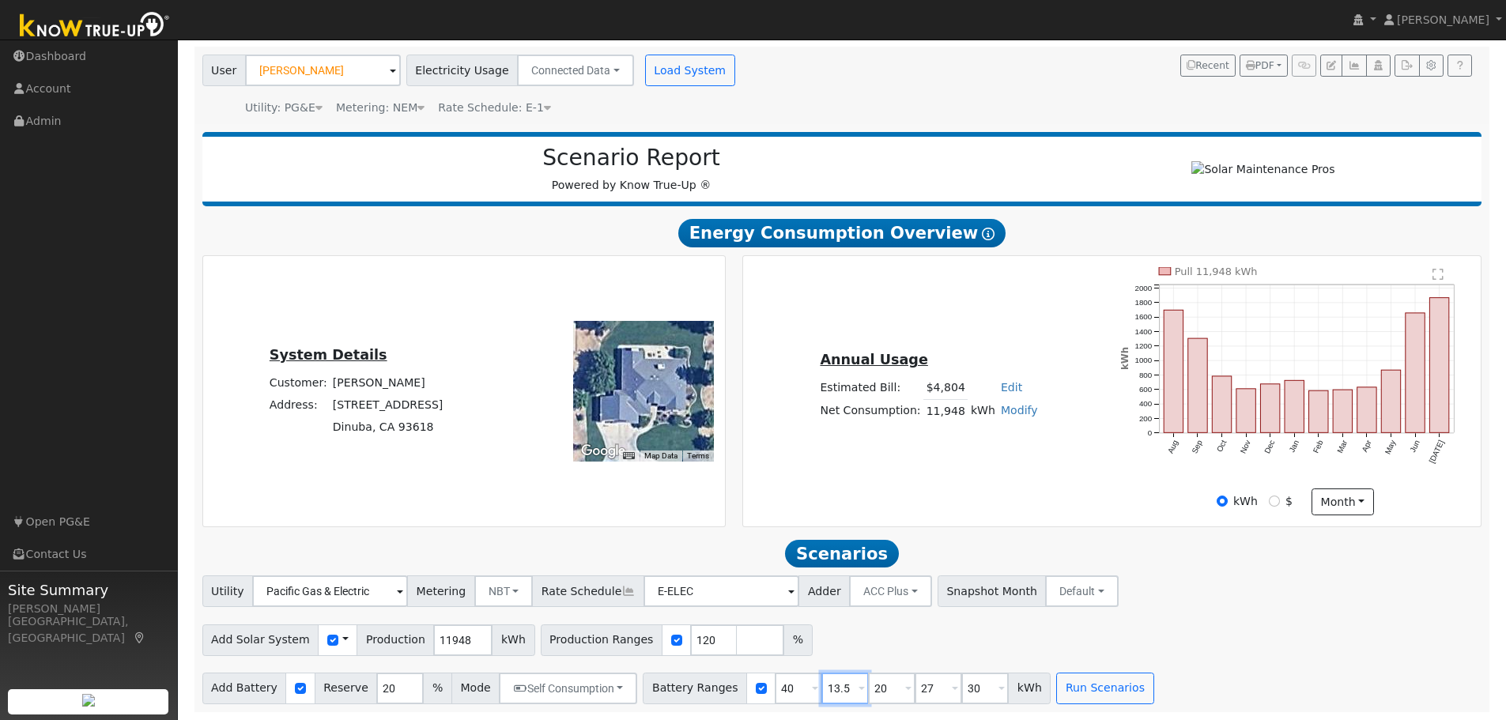
type input "13.5"
type input "20"
type input "27"
type input "30"
type input "40"
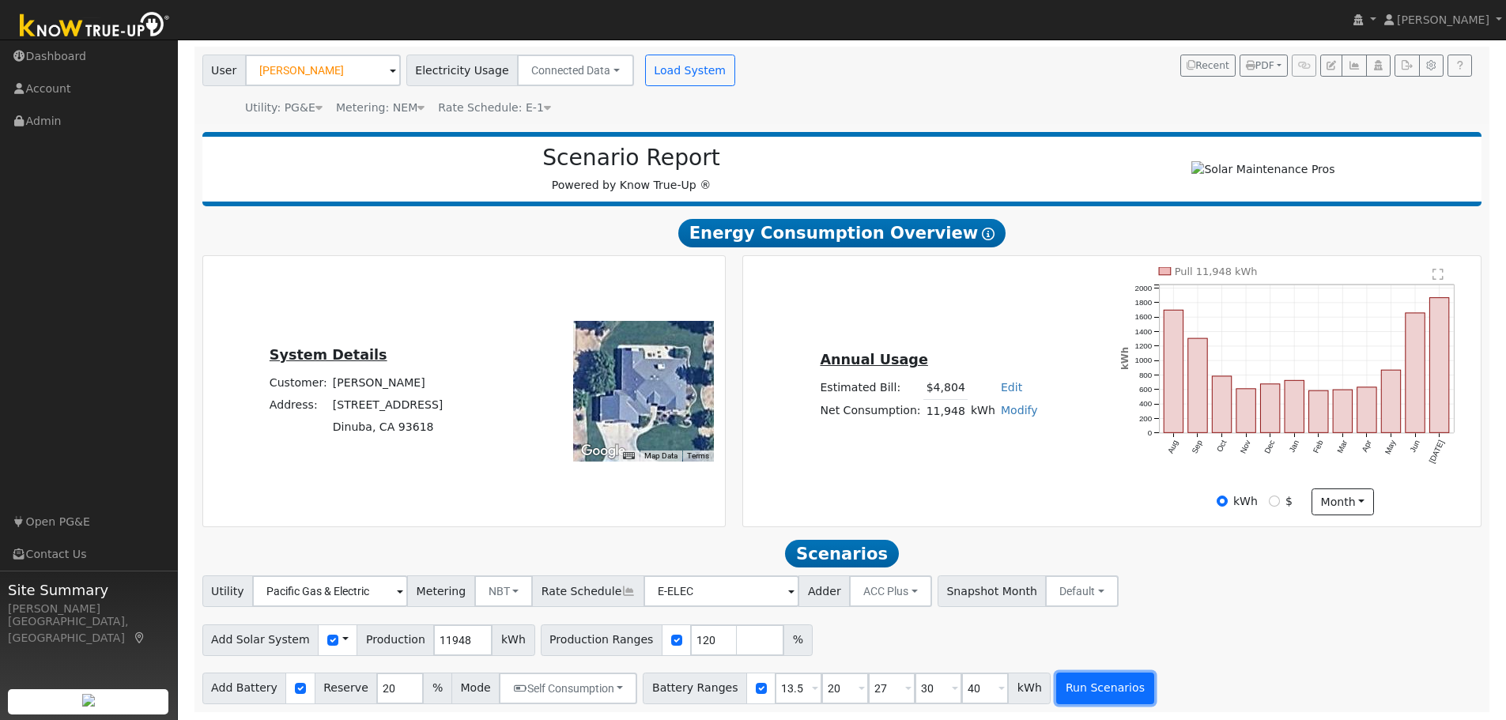
click at [1061, 680] on button "Run Scenarios" at bounding box center [1104, 689] width 97 height 32
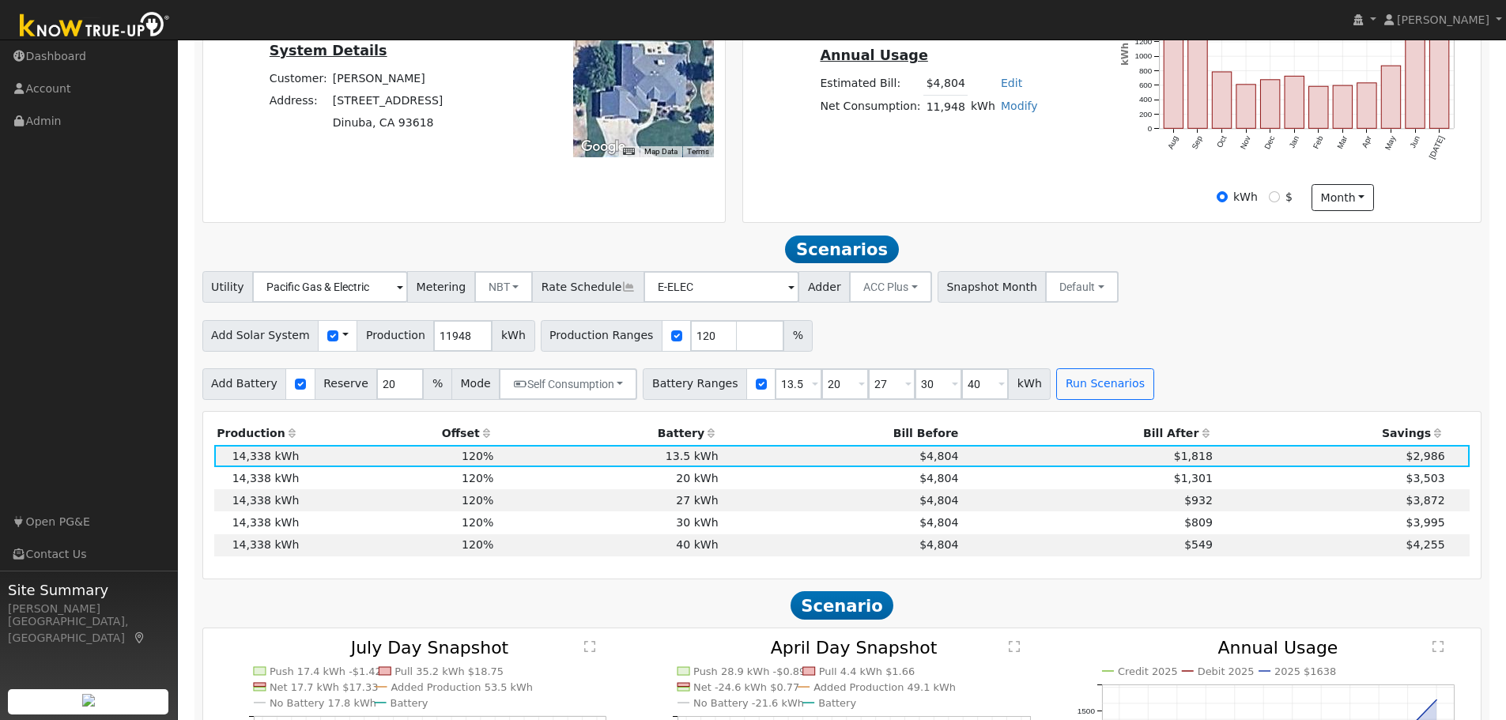
scroll to position [603, 0]
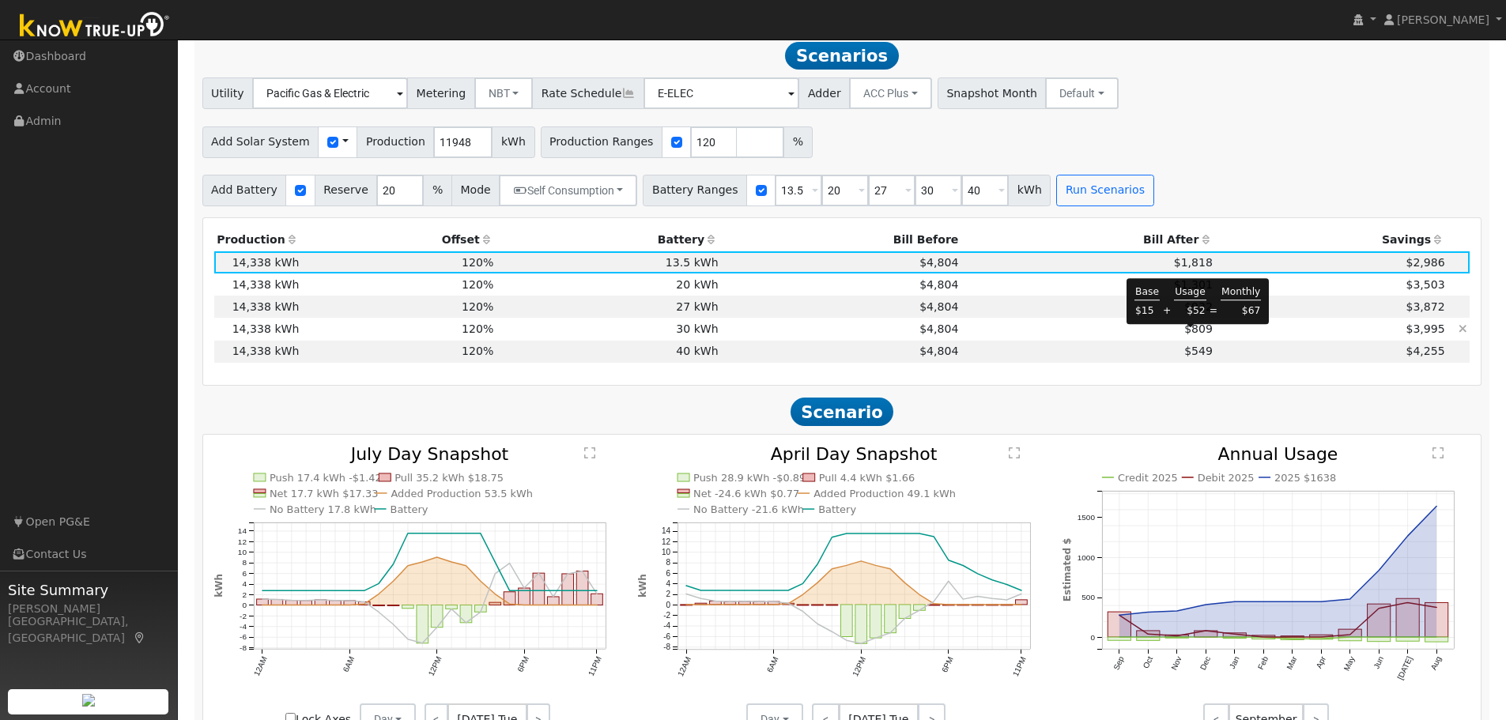
click at [1196, 335] on span "$809" at bounding box center [1198, 328] width 28 height 13
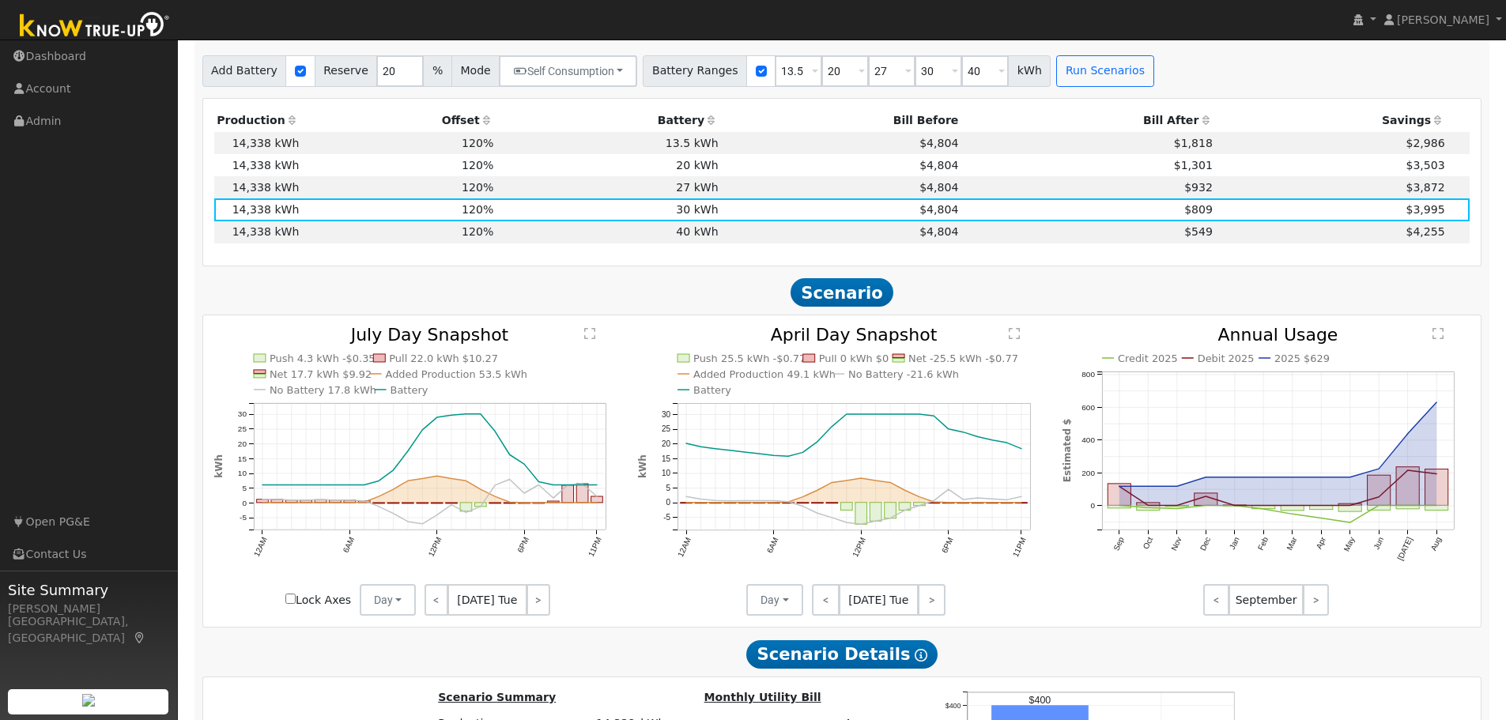
scroll to position [711, 0]
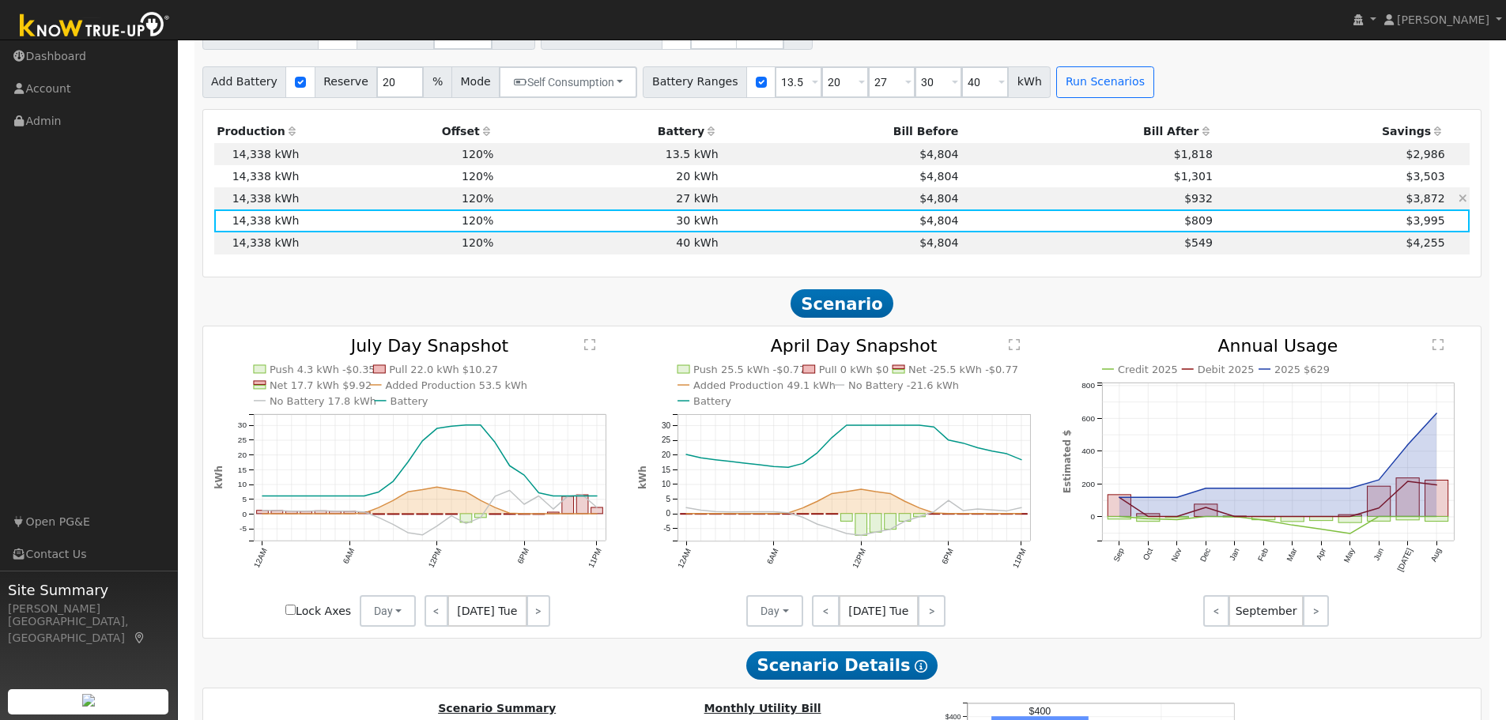
click at [765, 205] on td "$4,804" at bounding box center [841, 198] width 240 height 22
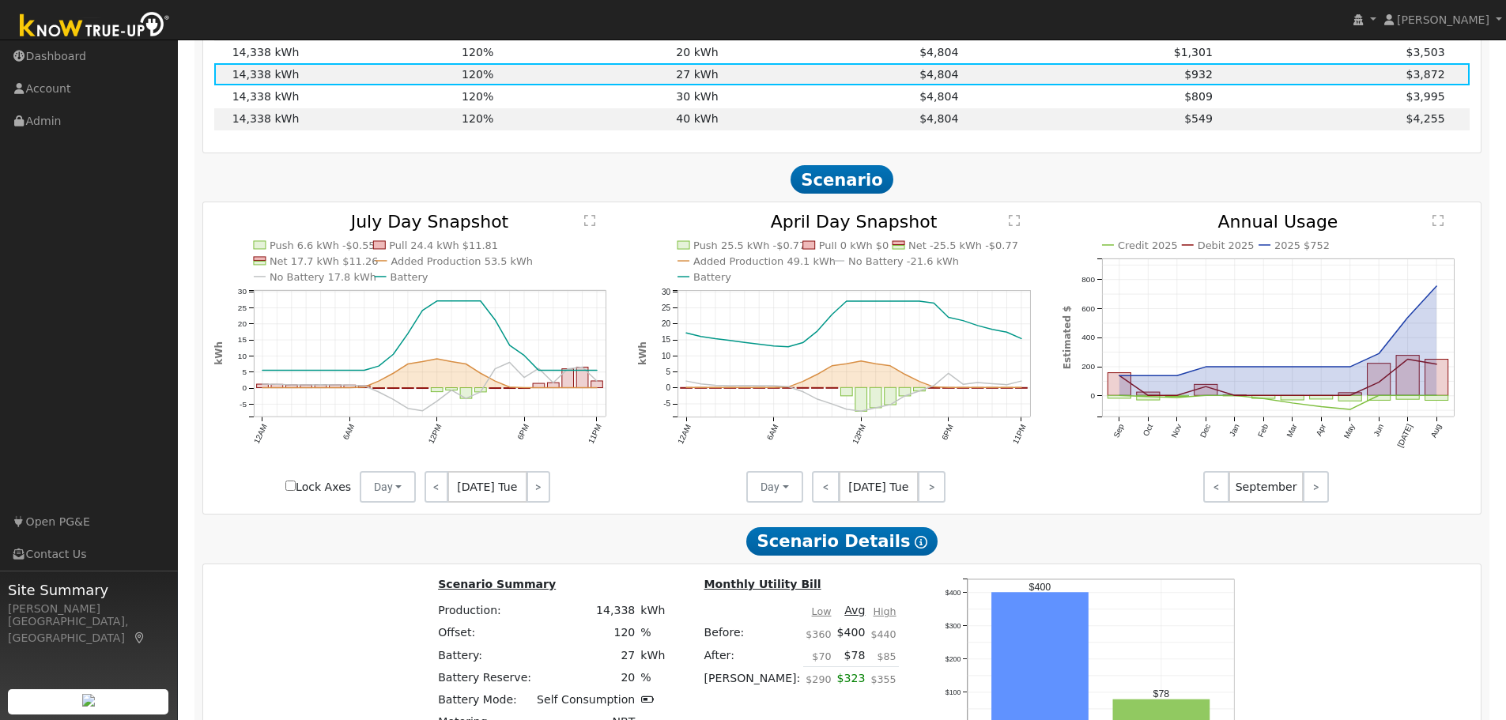
scroll to position [1265, 0]
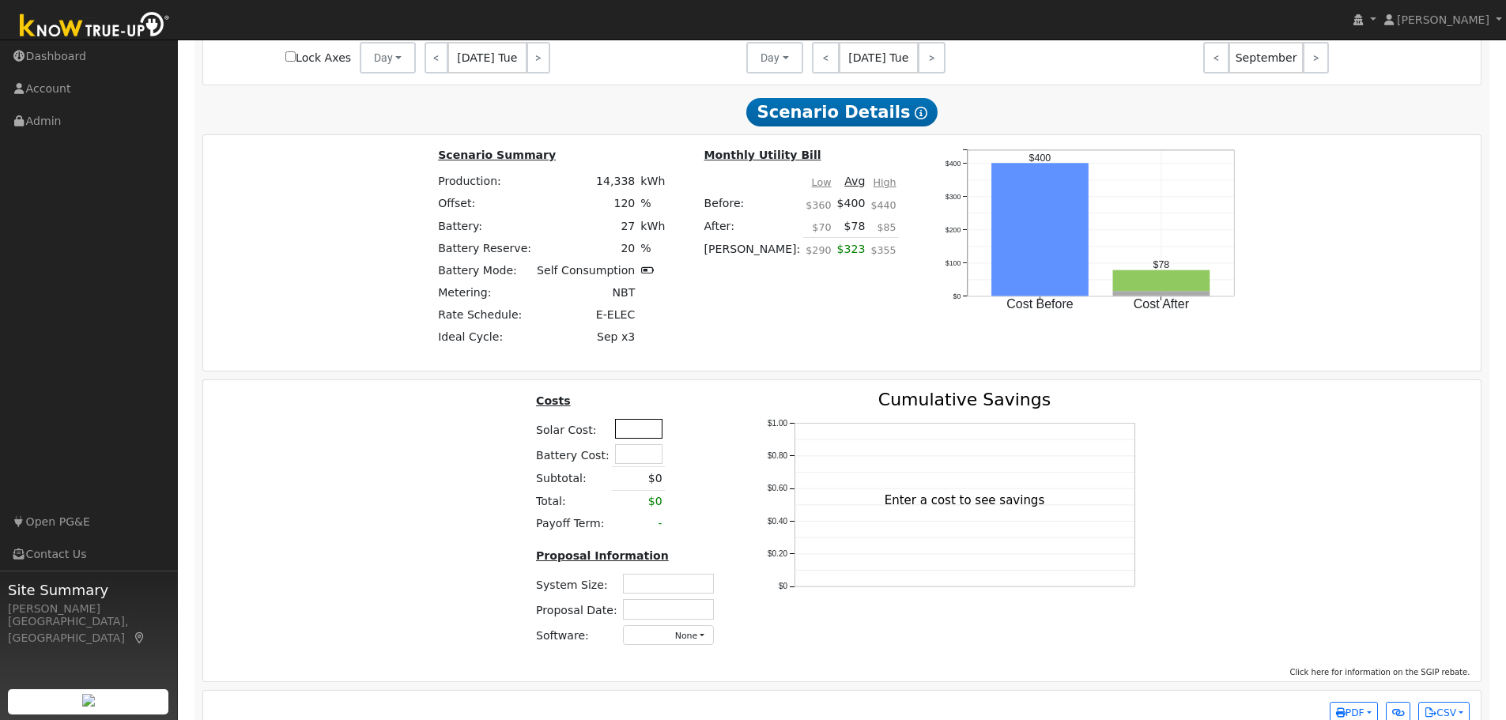
click at [621, 437] on input "text" at bounding box center [638, 429] width 47 height 20
type input "$61,700"
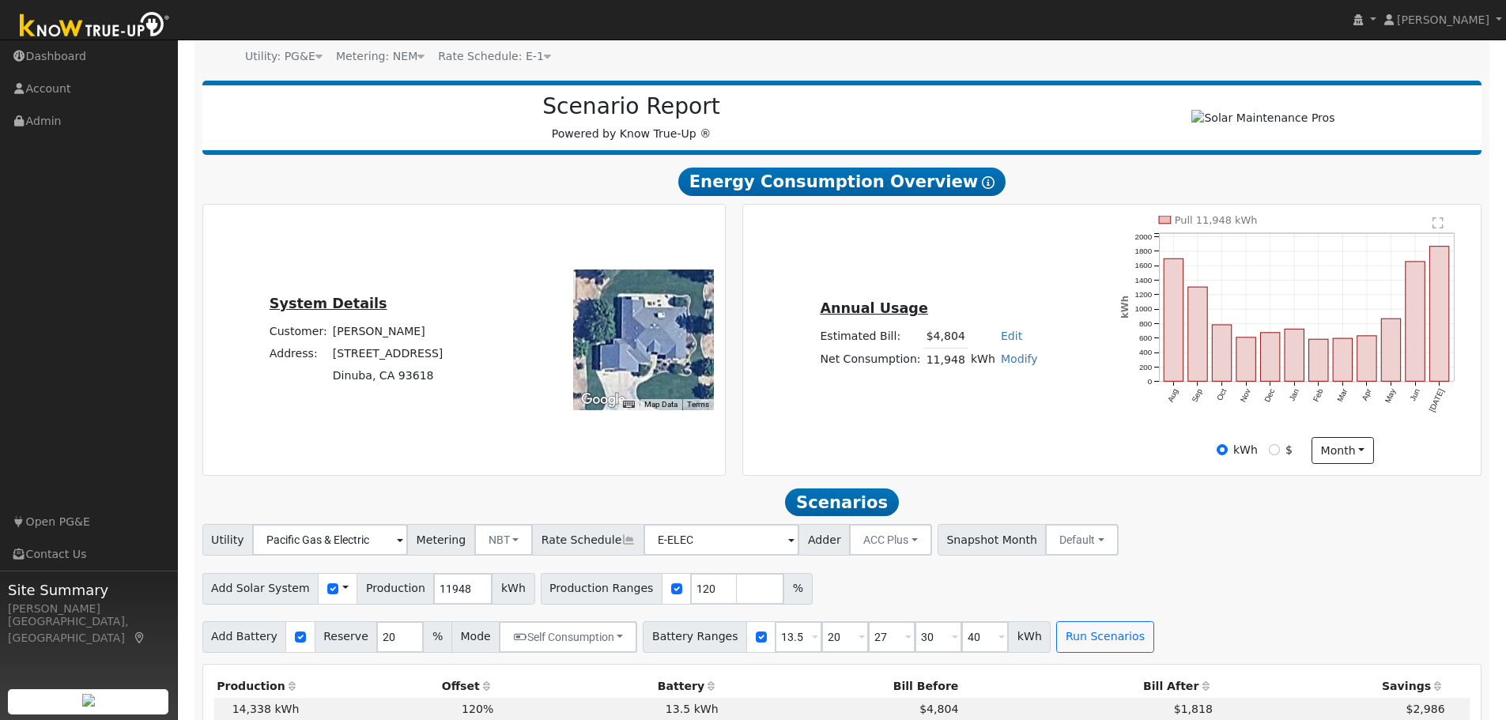
scroll to position [79, 0]
